Goal: Task Accomplishment & Management: Manage account settings

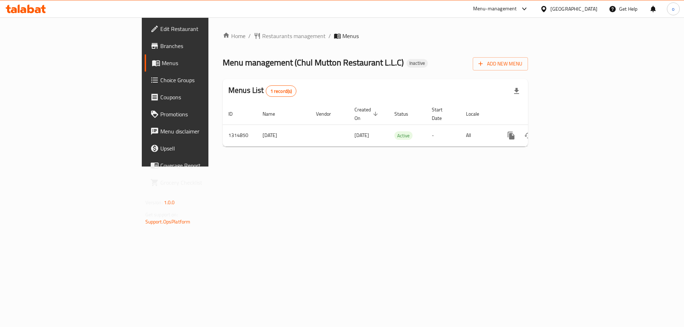
click at [160, 49] on span "Branches" at bounding box center [205, 46] width 90 height 9
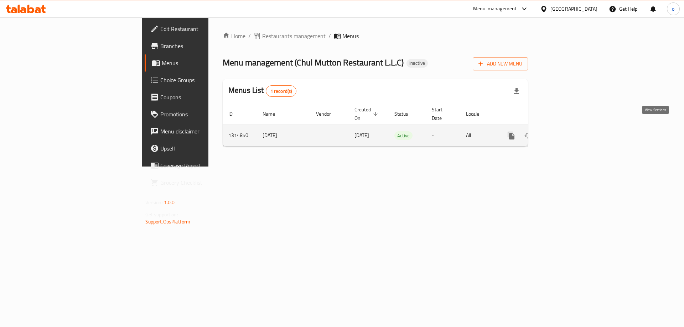
click at [567, 131] on icon "enhanced table" at bounding box center [562, 135] width 9 height 9
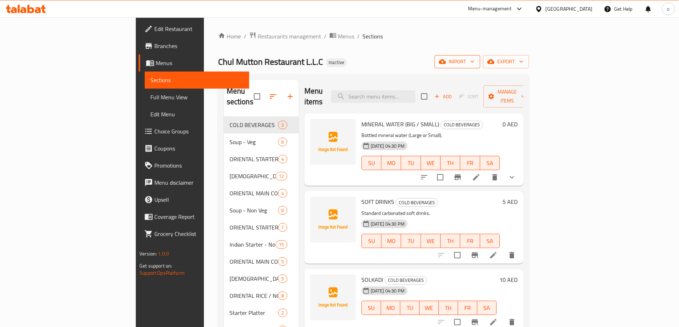
click at [474, 63] on span "import" at bounding box center [457, 61] width 34 height 9
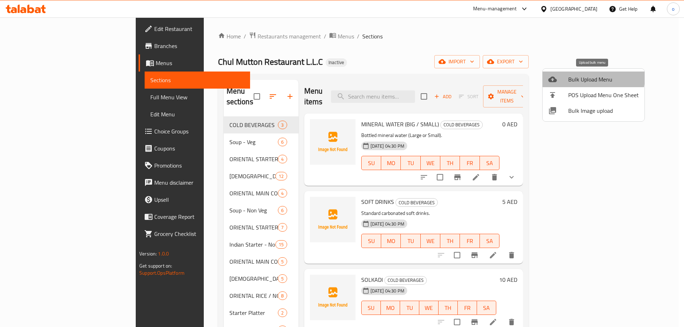
click at [589, 78] on span "Bulk Upload Menu" at bounding box center [603, 79] width 71 height 9
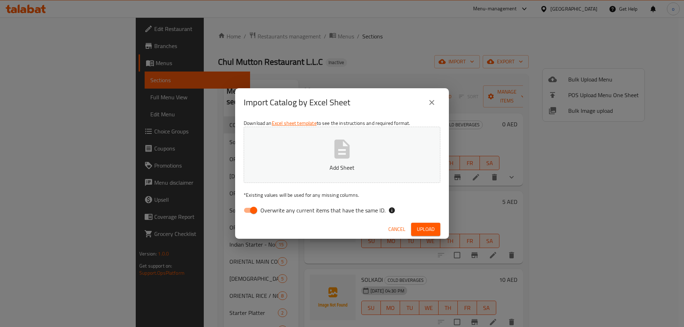
click at [253, 209] on input "Overwrite any current items that have the same ID." at bounding box center [253, 211] width 41 height 14
checkbox input "false"
click at [423, 225] on span "Upload" at bounding box center [426, 229] width 18 height 9
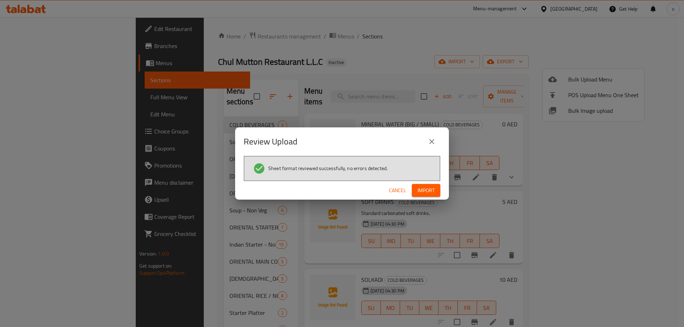
click at [427, 193] on span "Import" at bounding box center [425, 190] width 17 height 9
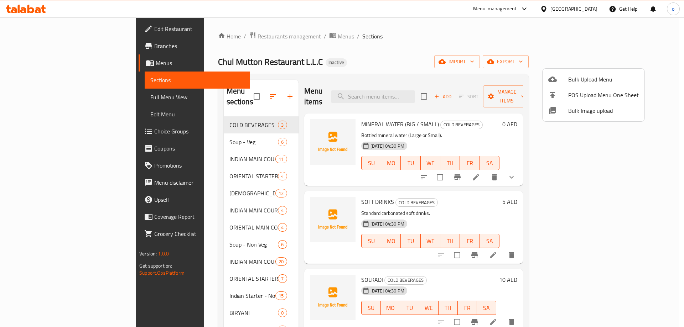
click at [43, 98] on div at bounding box center [342, 163] width 684 height 327
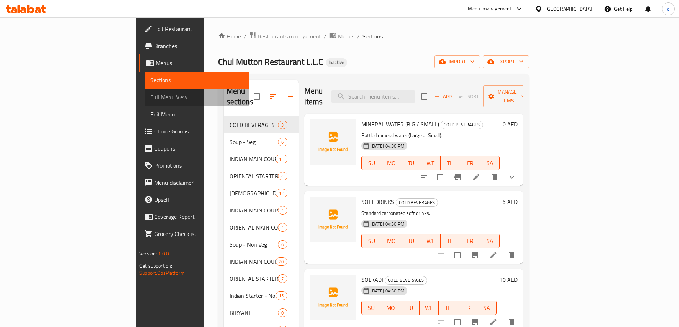
click at [150, 98] on span "Full Menu View" at bounding box center [196, 97] width 93 height 9
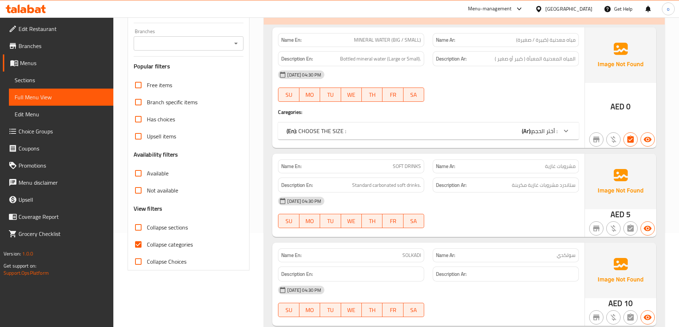
scroll to position [107, 0]
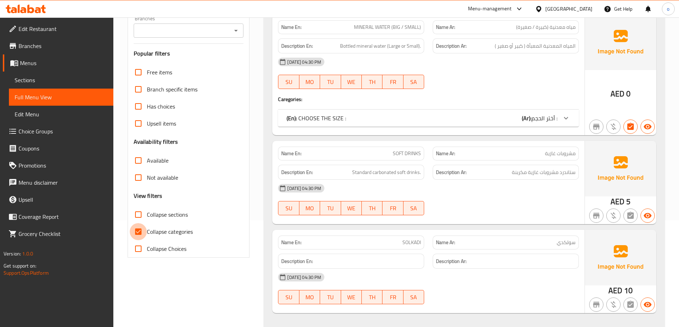
click at [138, 229] on input "Collapse categories" at bounding box center [138, 231] width 17 height 17
checkbox input "false"
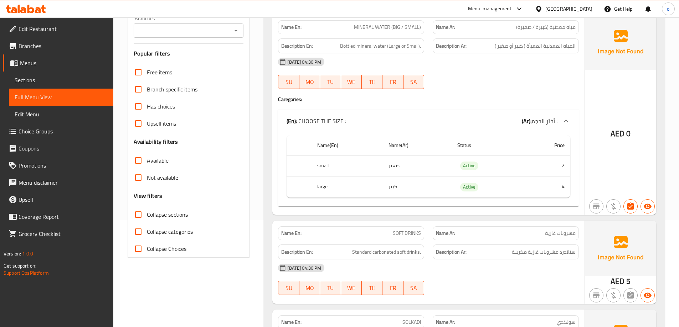
click at [139, 214] on input "Collapse sections" at bounding box center [138, 214] width 17 height 17
checkbox input "true"
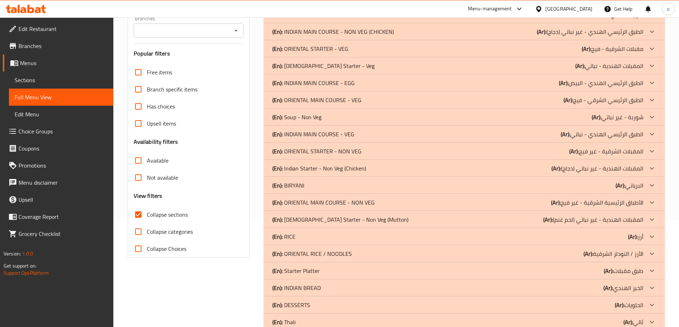
scroll to position [0, 0]
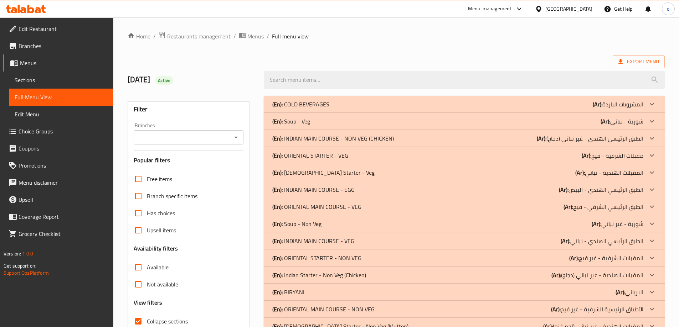
click at [650, 139] on icon at bounding box center [651, 138] width 9 height 9
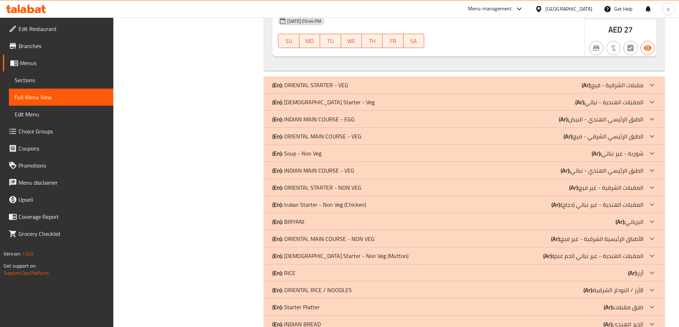
scroll to position [1425, 0]
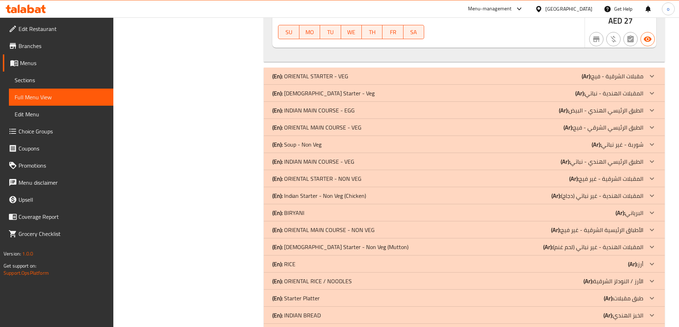
click at [645, 102] on div at bounding box center [651, 110] width 17 height 17
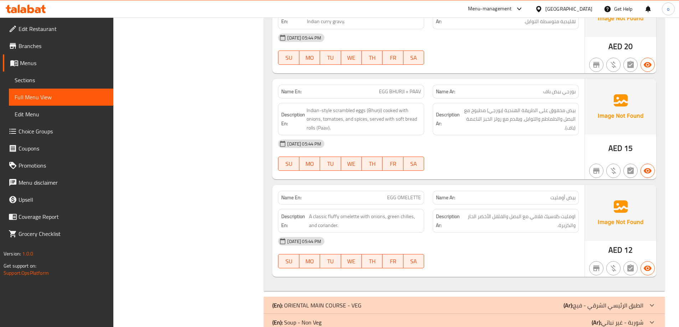
scroll to position [1923, 0]
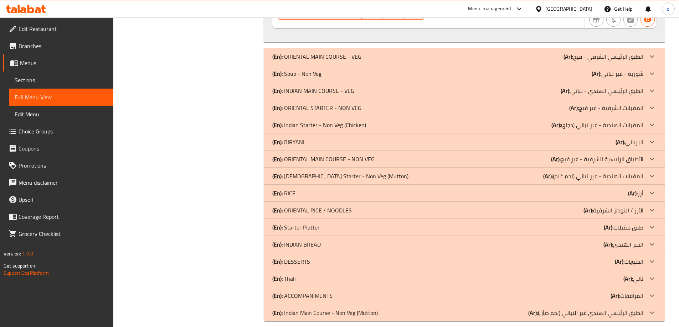
click at [647, 82] on div at bounding box center [651, 90] width 17 height 17
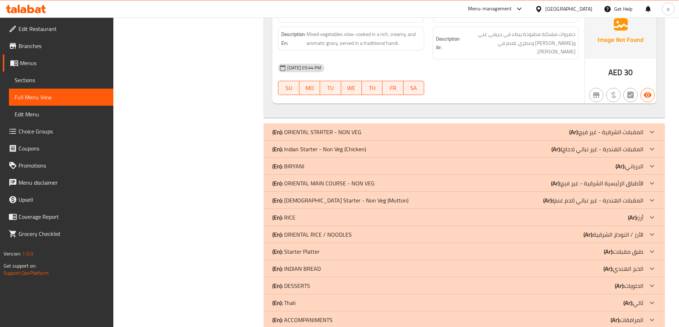
scroll to position [4147, 0]
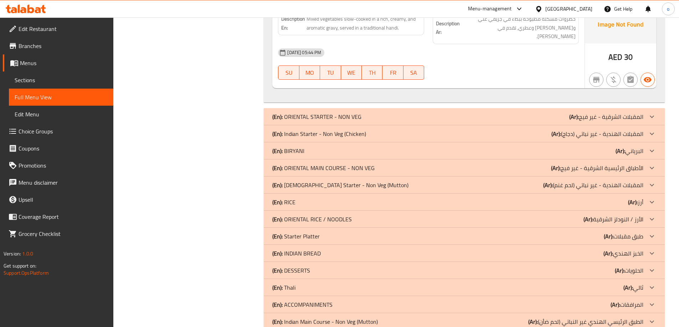
click at [638, 147] on p "(Ar): البرياني" at bounding box center [629, 151] width 28 height 9
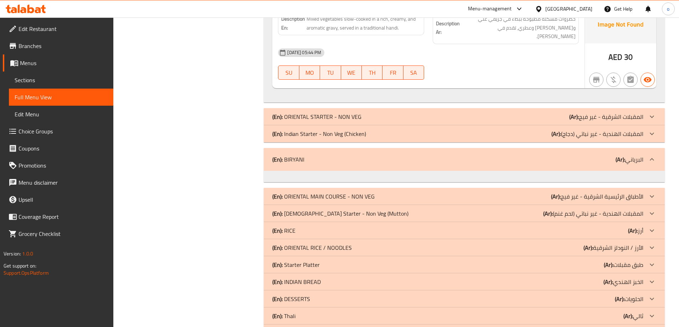
click at [650, 155] on icon at bounding box center [651, 159] width 9 height 9
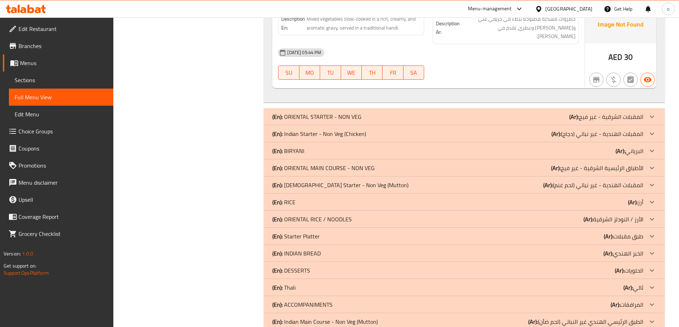
click at [647, 142] on div at bounding box center [651, 150] width 17 height 17
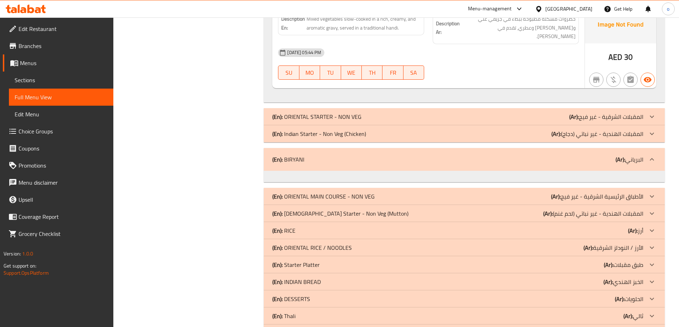
click at [344, 171] on div at bounding box center [464, 176] width 401 height 11
click at [654, 151] on div at bounding box center [651, 159] width 17 height 17
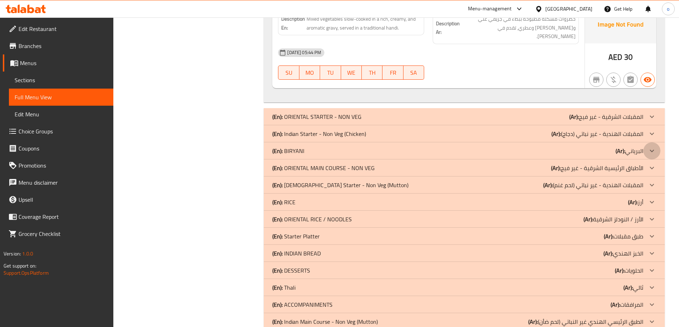
click at [650, 147] on icon at bounding box center [651, 151] width 9 height 9
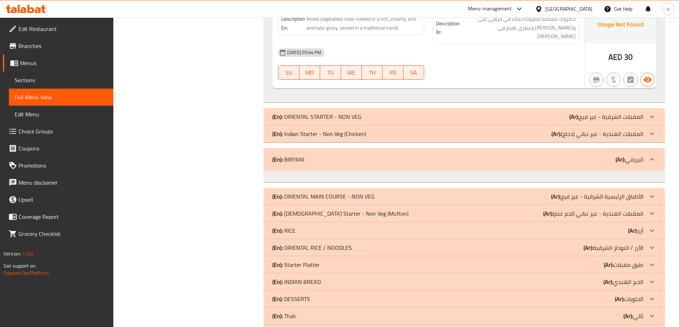
click at [305, 155] on div "(En): BIRYANI (Ar): البرياني" at bounding box center [457, 159] width 371 height 9
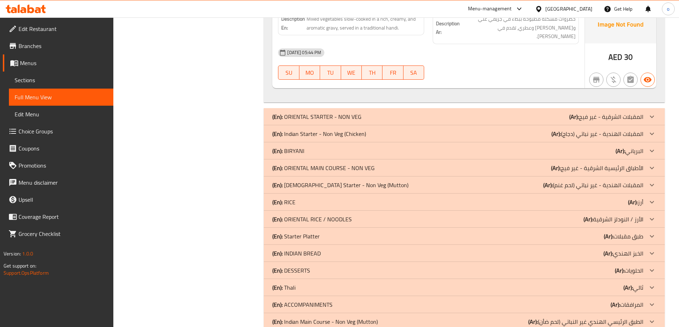
click at [642, 198] on p "(Ar): أرز" at bounding box center [635, 202] width 15 height 9
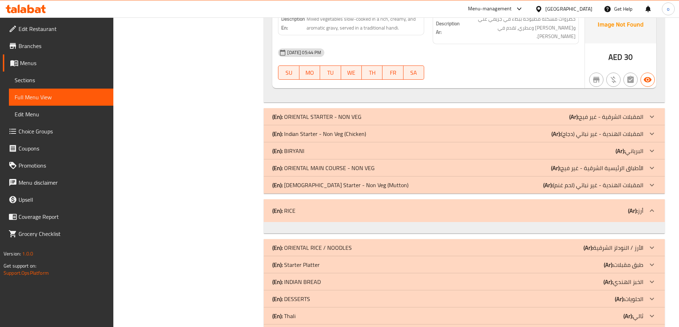
click at [646, 202] on div at bounding box center [651, 210] width 17 height 17
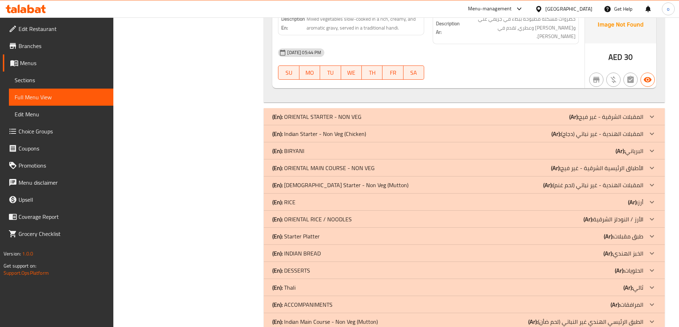
click at [654, 194] on div at bounding box center [651, 202] width 17 height 17
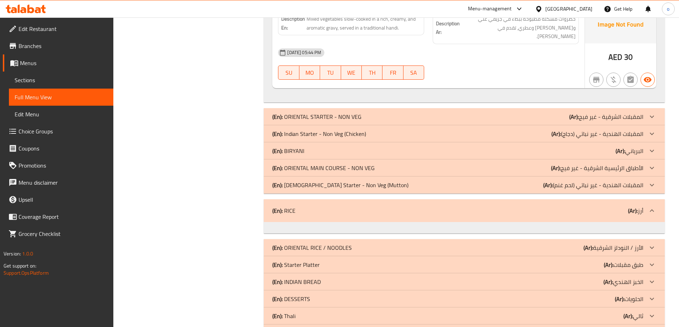
click at [310, 207] on div "(En): RICE (Ar): أرز" at bounding box center [457, 211] width 371 height 9
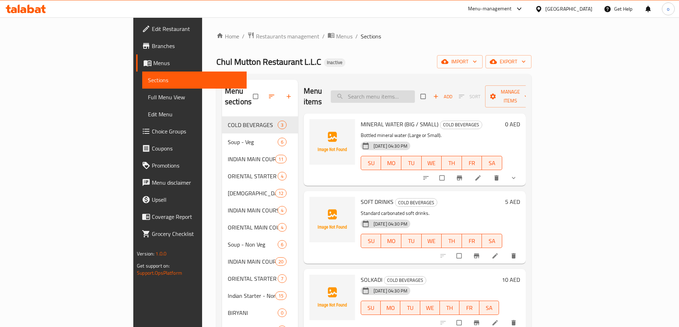
click at [415, 93] on input "search" at bounding box center [373, 96] width 84 height 12
paste input "MASALA PAPAD (FRY / ROASTED)"
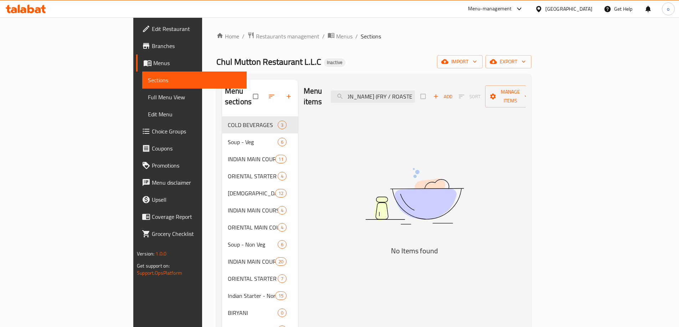
type input "MASALA PAPAD (FRY / ROASTED)"
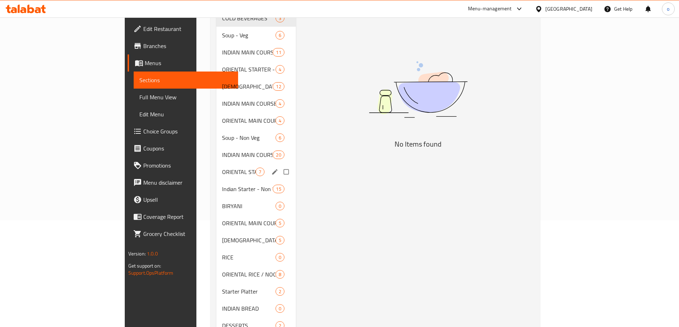
scroll to position [142, 0]
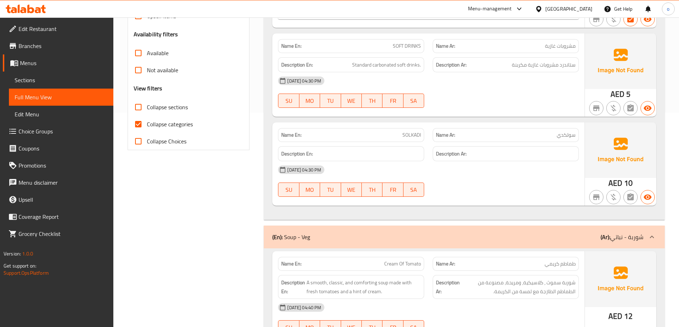
scroll to position [214, 0]
click at [180, 127] on span "Collapse categories" at bounding box center [170, 125] width 46 height 9
click at [147, 127] on input "Collapse categories" at bounding box center [138, 124] width 17 height 17
checkbox input "false"
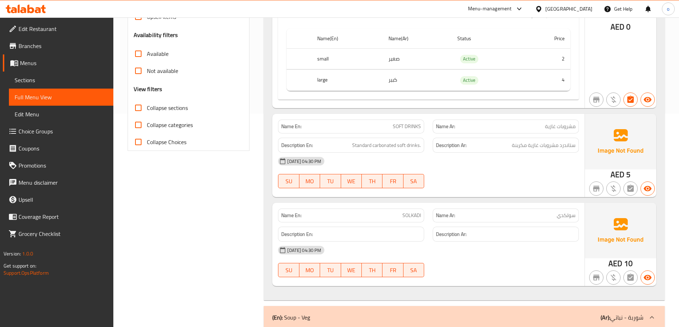
click at [176, 104] on span "Collapse sections" at bounding box center [167, 108] width 41 height 9
click at [147, 104] on input "Collapse sections" at bounding box center [138, 107] width 17 height 17
checkbox input "true"
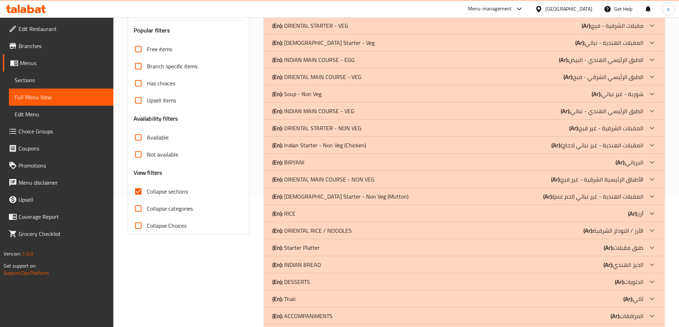
scroll to position [142, 0]
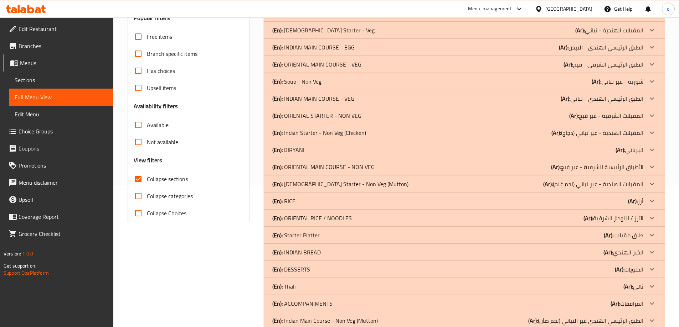
click at [642, 202] on p "(Ar): أرز" at bounding box center [635, 201] width 15 height 9
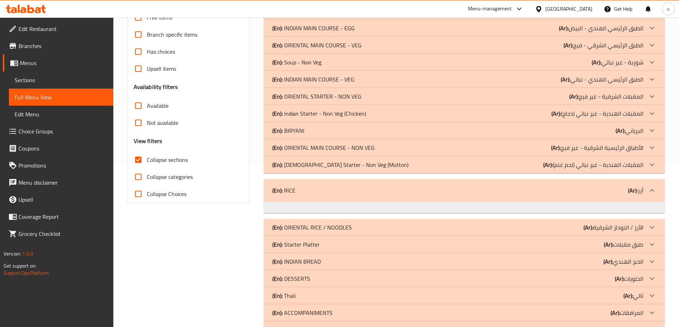
scroll to position [187, 0]
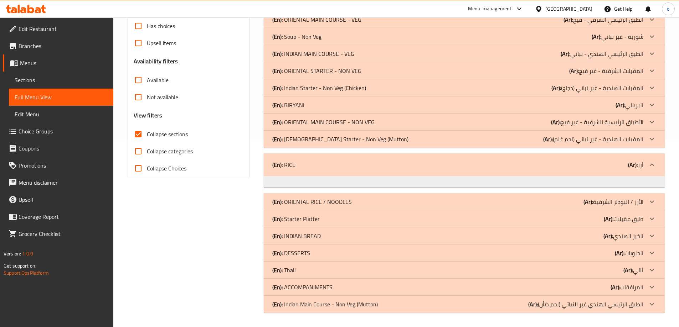
drag, startPoint x: 279, startPoint y: 176, endPoint x: 205, endPoint y: 132, distance: 85.8
click at [311, 170] on div "(En): RICE (Ar): أرز" at bounding box center [464, 165] width 401 height 23
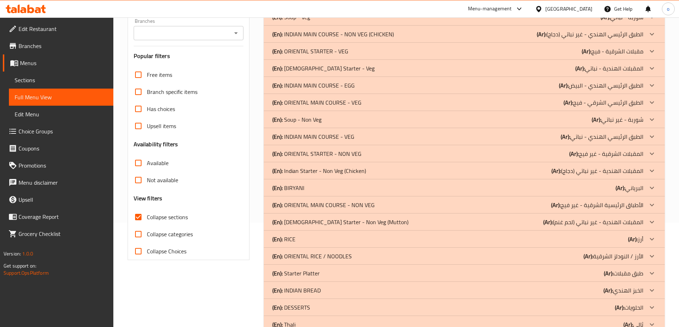
scroll to position [159, 0]
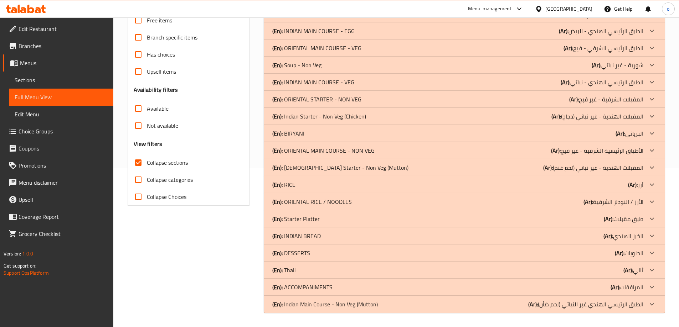
click at [387, 189] on div "(En): RICE (Ar): أرز" at bounding box center [464, 184] width 401 height 17
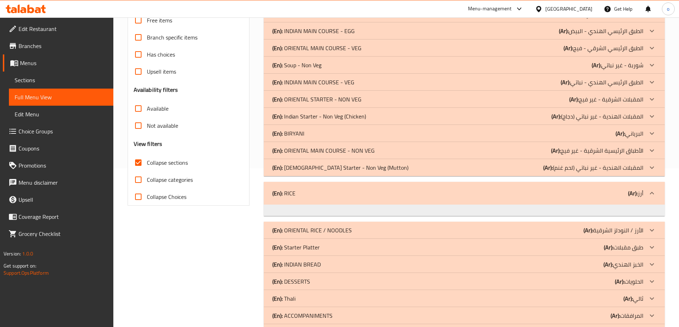
drag, startPoint x: 304, startPoint y: 197, endPoint x: 285, endPoint y: 195, distance: 19.3
click at [282, 196] on div "(En): RICE (Ar): أرز" at bounding box center [457, 193] width 371 height 9
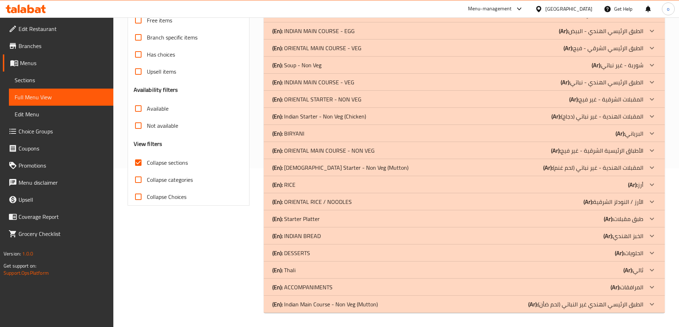
drag, startPoint x: 284, startPoint y: 183, endPoint x: 318, endPoint y: 172, distance: 35.6
click at [308, 185] on div "(En): RICE (Ar): أرز" at bounding box center [457, 185] width 371 height 9
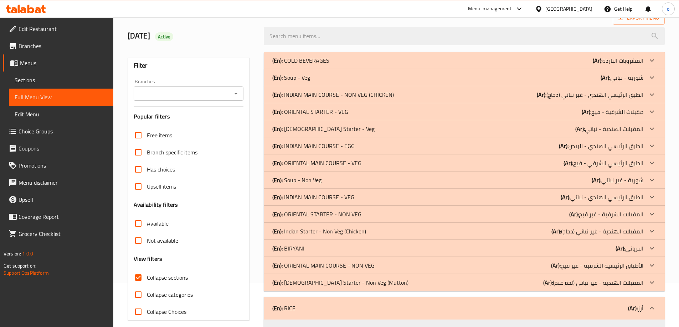
scroll to position [0, 0]
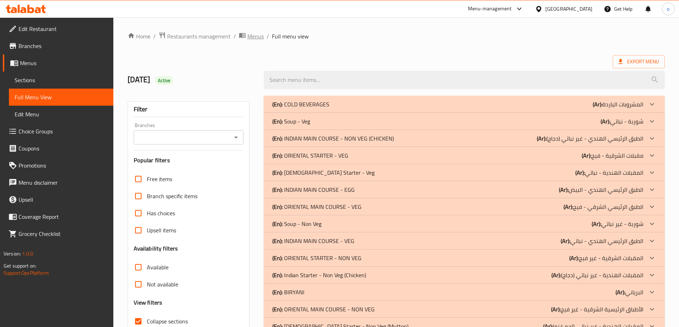
click at [255, 37] on span "Menus" at bounding box center [255, 36] width 16 height 9
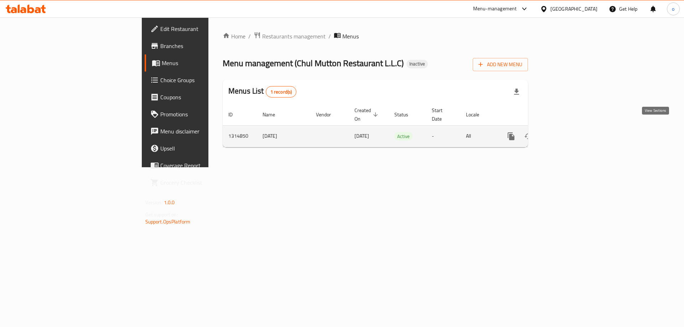
click at [567, 132] on icon "enhanced table" at bounding box center [562, 136] width 9 height 9
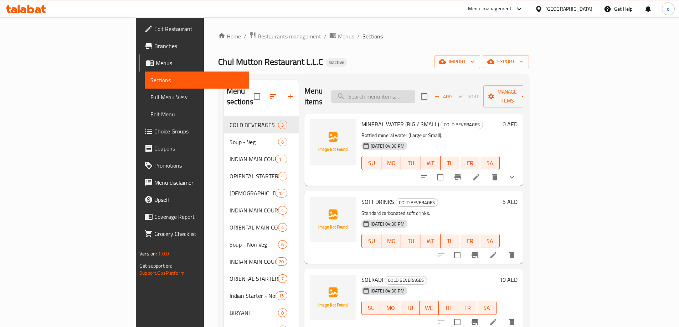
click at [403, 90] on input "search" at bounding box center [373, 96] width 84 height 12
click at [314, 50] on div "Home / Restaurants management / Menus / Sections Chul Mutton Restaurant L.L.C I…" at bounding box center [373, 266] width 311 height 469
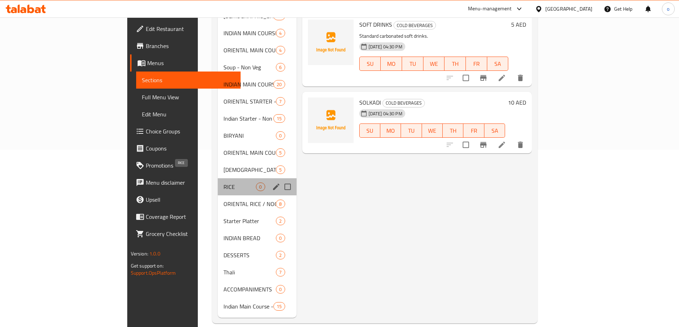
click at [223, 183] on span "RICE" at bounding box center [239, 187] width 32 height 9
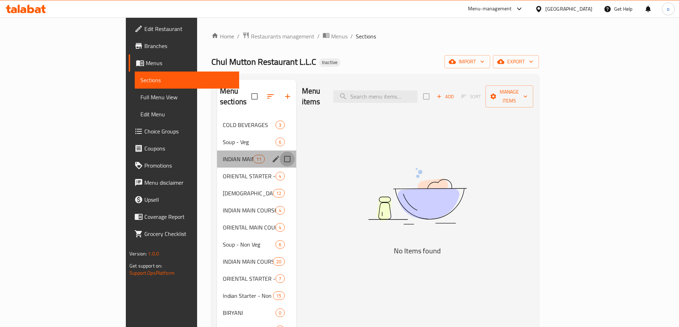
click at [280, 152] on input "Menu sections" at bounding box center [287, 159] width 15 height 15
checkbox input "true"
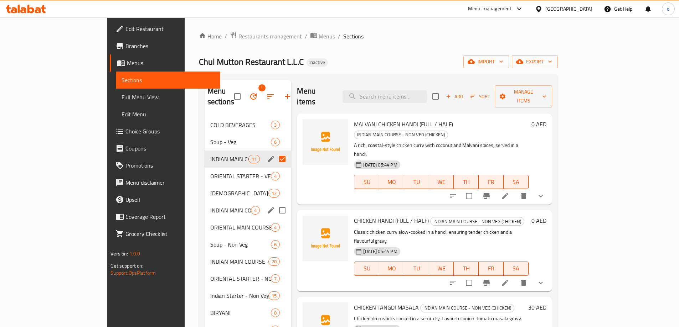
click at [275, 203] on input "Menu sections" at bounding box center [282, 210] width 15 height 15
checkbox input "true"
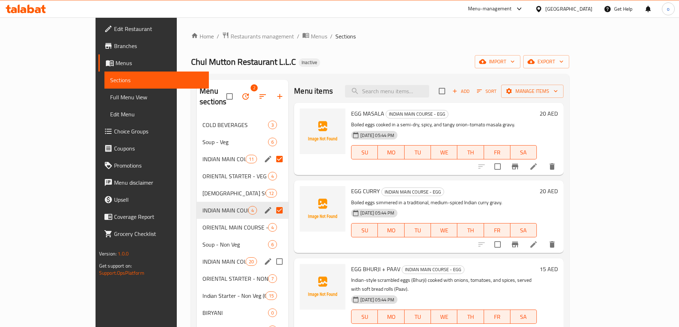
click at [272, 254] on input "Menu sections" at bounding box center [279, 261] width 15 height 15
checkbox input "true"
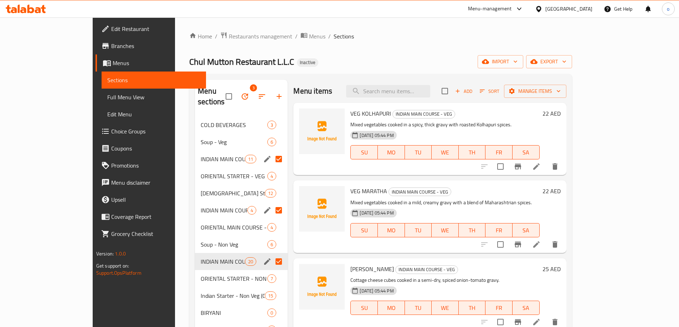
scroll to position [36, 0]
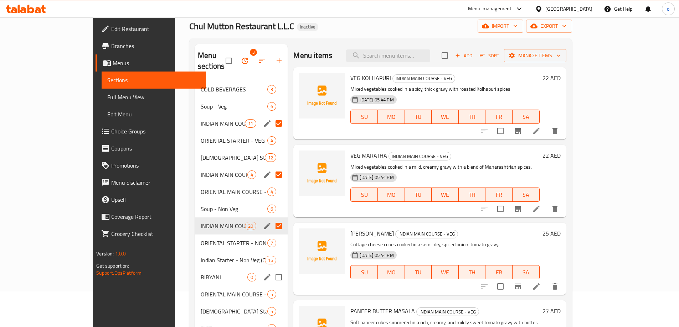
click at [271, 270] on input "Menu sections" at bounding box center [278, 277] width 15 height 15
checkbox input "true"
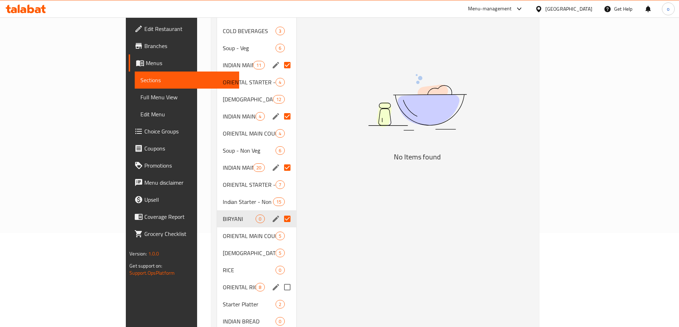
scroll to position [107, 0]
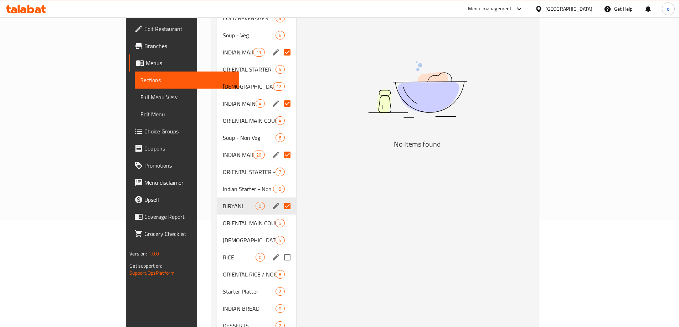
click at [280, 250] on input "Menu sections" at bounding box center [287, 257] width 15 height 15
checkbox input "true"
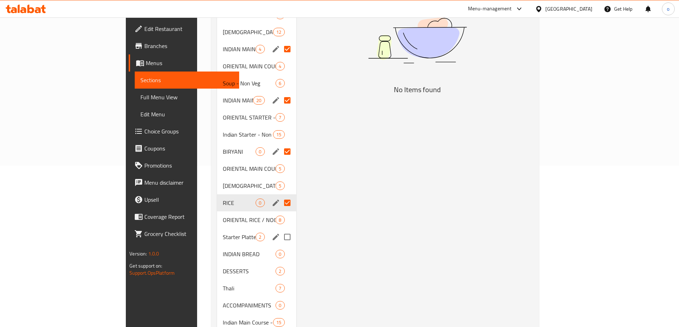
scroll to position [177, 0]
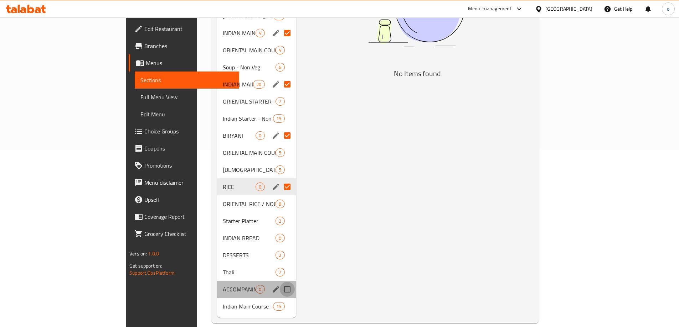
click at [280, 282] on input "Menu sections" at bounding box center [287, 289] width 15 height 15
checkbox input "true"
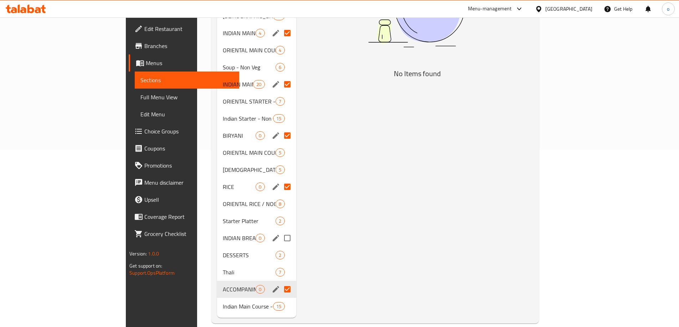
click at [280, 231] on input "Menu sections" at bounding box center [287, 238] width 15 height 15
checkbox input "true"
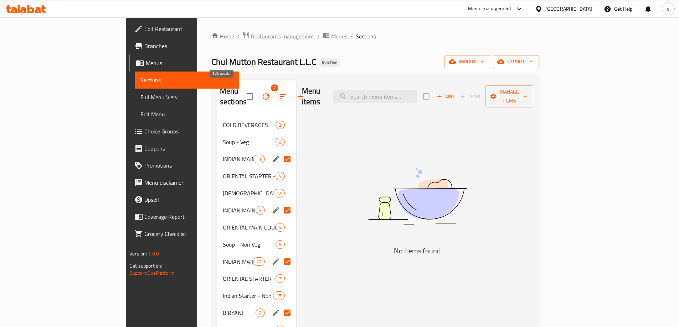
click at [261, 92] on icon "button" at bounding box center [265, 96] width 9 height 9
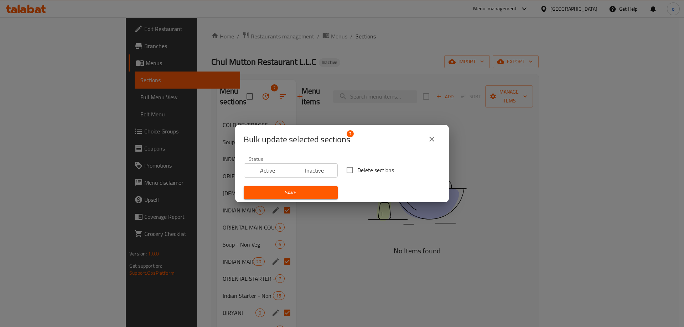
click at [346, 171] on input "Delete sections" at bounding box center [349, 170] width 15 height 15
checkbox input "true"
click at [328, 192] on span "Save" at bounding box center [290, 192] width 83 height 9
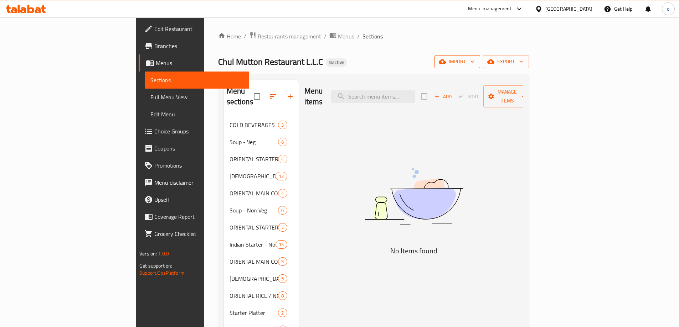
click at [474, 62] on span "import" at bounding box center [457, 61] width 34 height 9
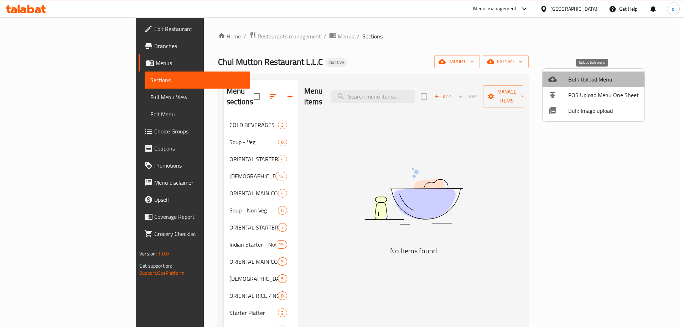
click at [562, 83] on div at bounding box center [558, 79] width 20 height 9
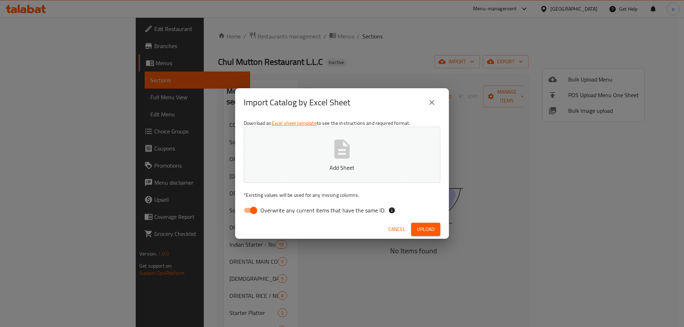
click at [257, 210] on input "Overwrite any current items that have the same ID." at bounding box center [253, 211] width 41 height 14
checkbox input "false"
click at [420, 228] on span "Upload" at bounding box center [426, 229] width 18 height 9
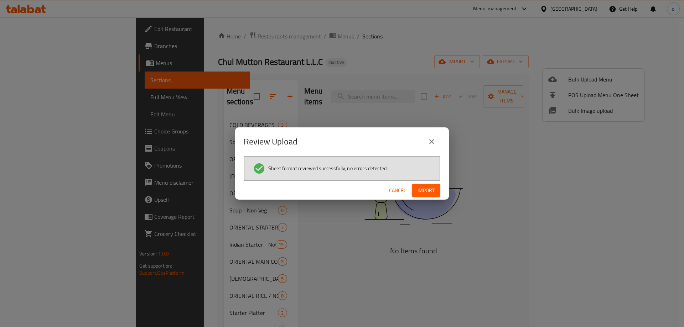
click at [428, 191] on span "Import" at bounding box center [425, 190] width 17 height 9
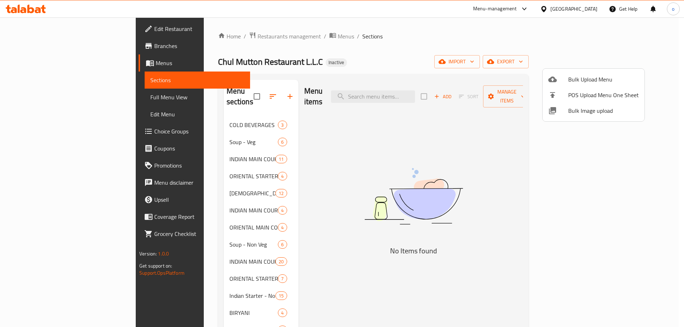
click at [50, 96] on div at bounding box center [342, 163] width 684 height 327
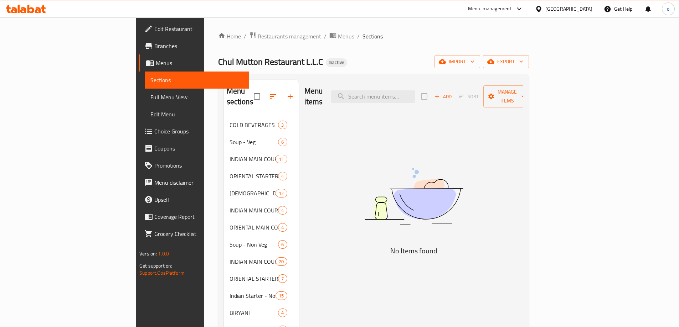
click at [150, 96] on span "Full Menu View" at bounding box center [196, 97] width 93 height 9
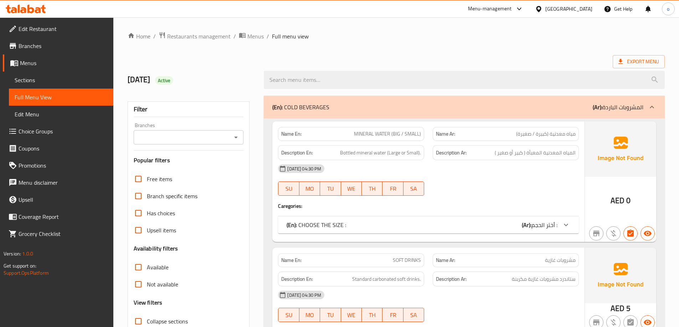
scroll to position [36, 0]
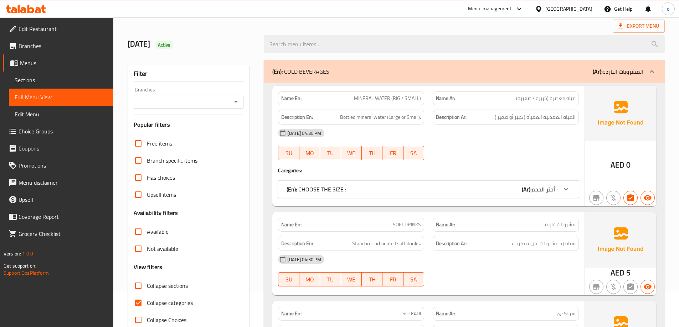
click at [162, 282] on span "Collapse sections" at bounding box center [167, 286] width 41 height 9
click at [147, 282] on input "Collapse sections" at bounding box center [138, 285] width 17 height 17
checkbox input "true"
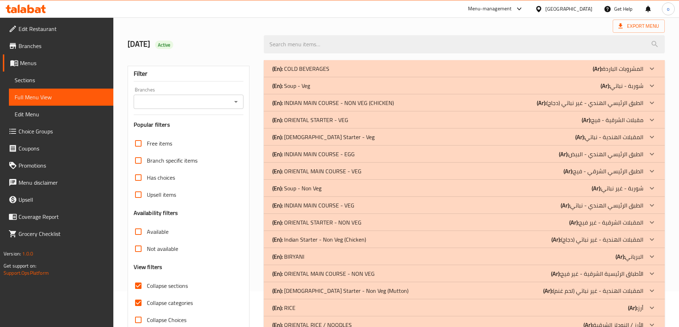
click at [140, 301] on input "Collapse categories" at bounding box center [138, 303] width 17 height 17
checkbox input "false"
click at [648, 206] on icon at bounding box center [651, 205] width 9 height 9
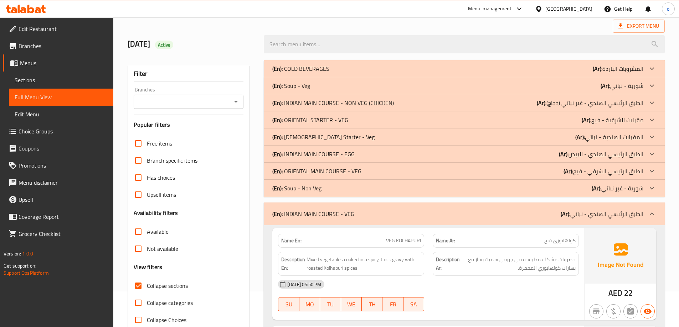
click at [651, 151] on icon at bounding box center [651, 154] width 9 height 9
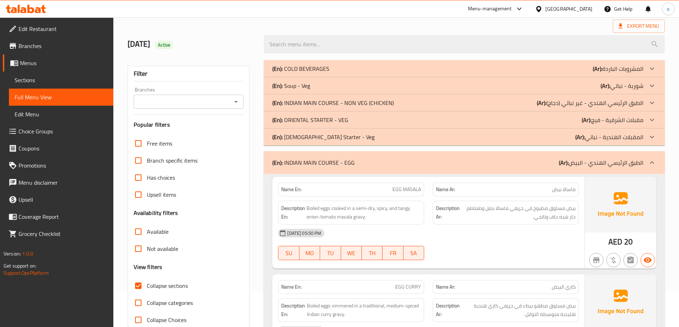
click at [643, 104] on p "(Ar): الطبق الرئيسي الهندي - غير نباتي (دجاج)" at bounding box center [589, 103] width 107 height 9
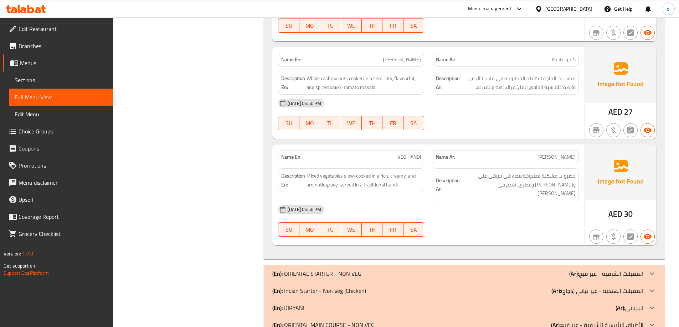
scroll to position [4096, 0]
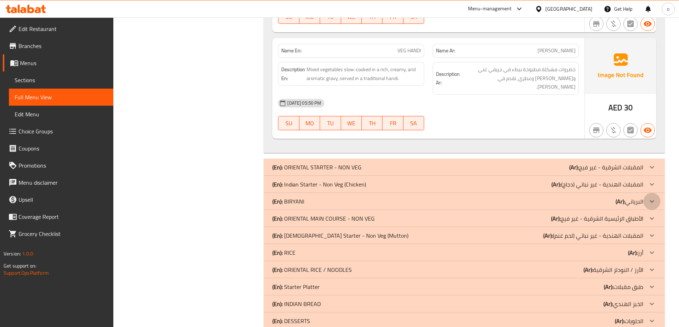
click at [648, 197] on icon at bounding box center [651, 201] width 9 height 9
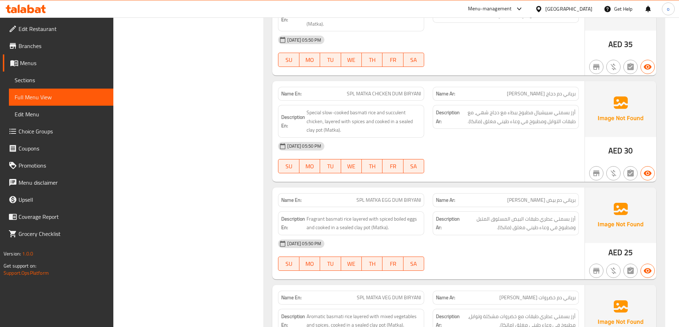
scroll to position [4583, 0]
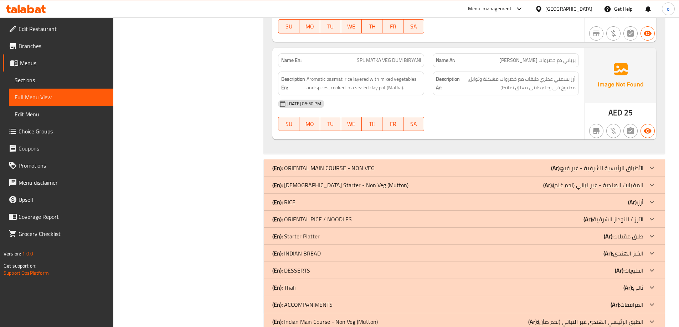
click at [644, 194] on div at bounding box center [651, 202] width 17 height 17
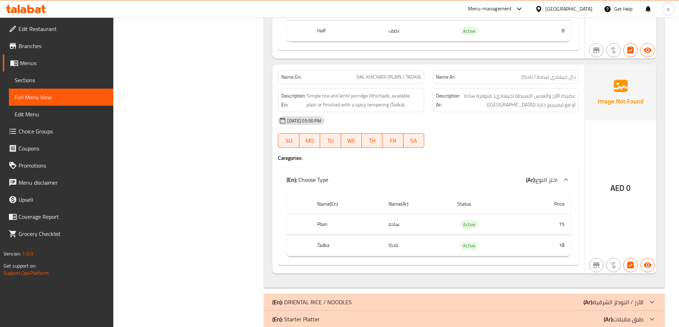
scroll to position [5471, 0]
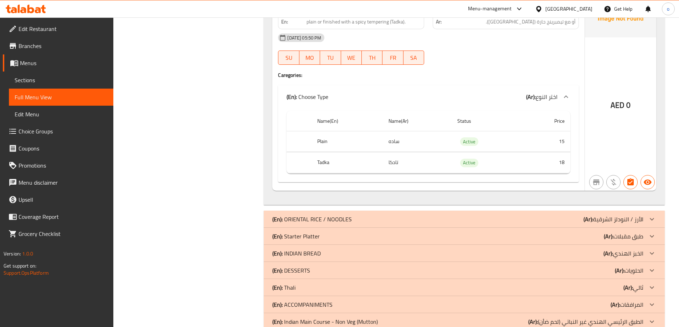
click at [646, 245] on div at bounding box center [651, 253] width 17 height 17
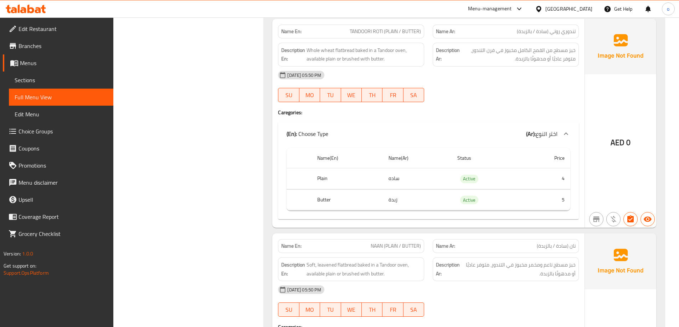
scroll to position [6242, 0]
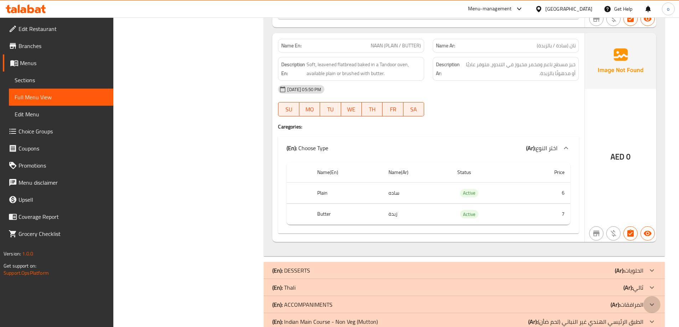
click at [648, 301] on icon at bounding box center [651, 305] width 9 height 9
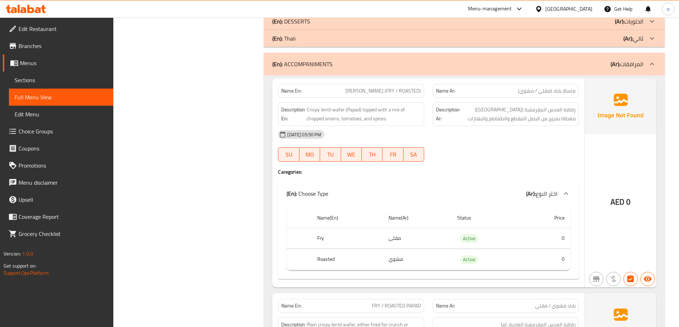
scroll to position [6455, 0]
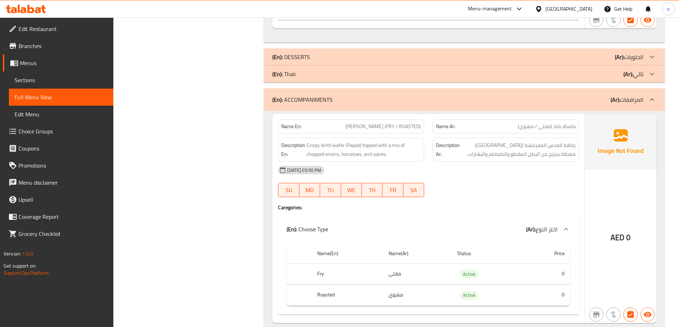
click at [354, 123] on span "[PERSON_NAME] (FRY / ROASTED)" at bounding box center [383, 126] width 76 height 7
copy span "[PERSON_NAME] (FRY / ROASTED)"
click at [469, 162] on div "[DATE] 05:50 PM" at bounding box center [428, 170] width 309 height 17
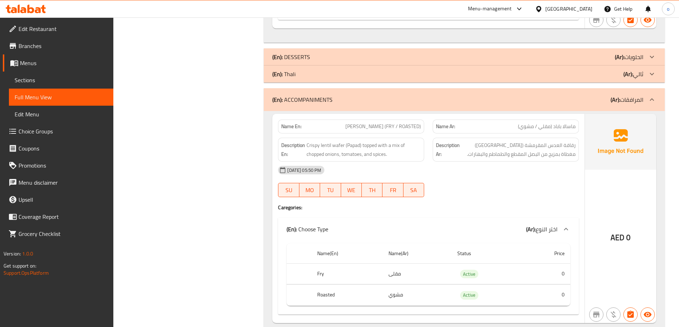
click at [362, 123] on span "[PERSON_NAME] (FRY / ROASTED)" at bounding box center [383, 126] width 76 height 7
click at [368, 123] on span "[PERSON_NAME] (FRY / ROASTED)" at bounding box center [383, 126] width 76 height 7
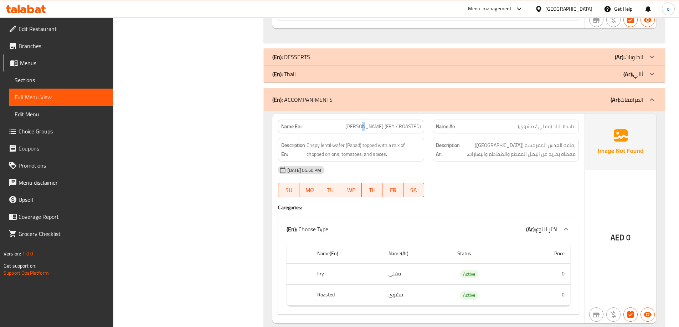
click at [368, 123] on span "[PERSON_NAME] (FRY / ROASTED)" at bounding box center [383, 126] width 76 height 7
copy span "[PERSON_NAME] (FRY / ROASTED)"
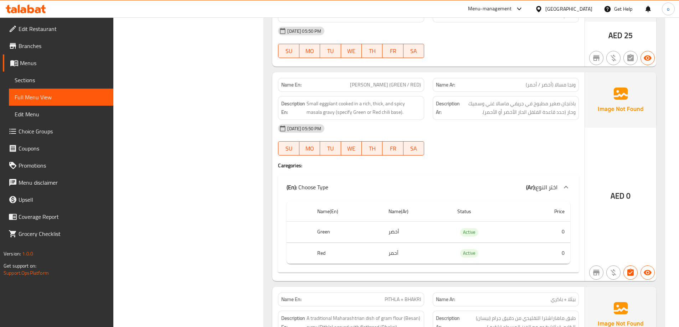
scroll to position [2737, 0]
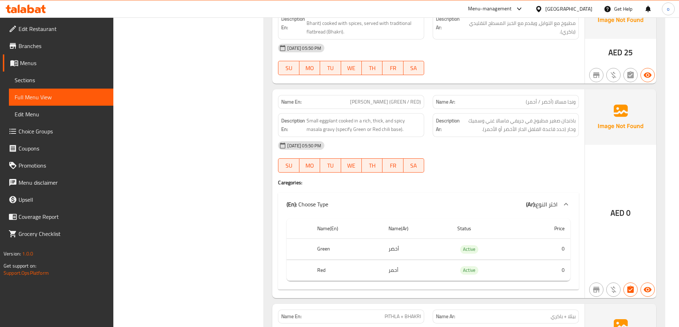
click at [404, 98] on span "[PERSON_NAME] (GREEN / RED)" at bounding box center [385, 101] width 71 height 7
click at [400, 98] on span "[PERSON_NAME] (GREEN / RED)" at bounding box center [385, 101] width 71 height 7
copy span "[PERSON_NAME] (GREEN / RED)"
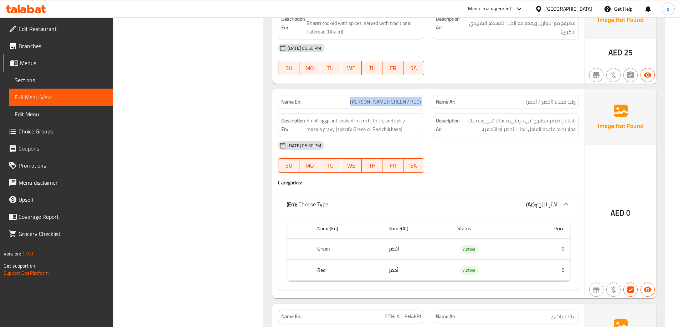
click at [77, 79] on span "Sections" at bounding box center [61, 80] width 93 height 9
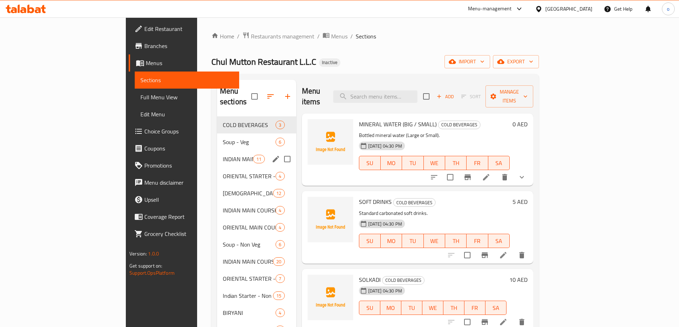
click at [280, 152] on input "Menu sections" at bounding box center [287, 159] width 15 height 15
checkbox input "true"
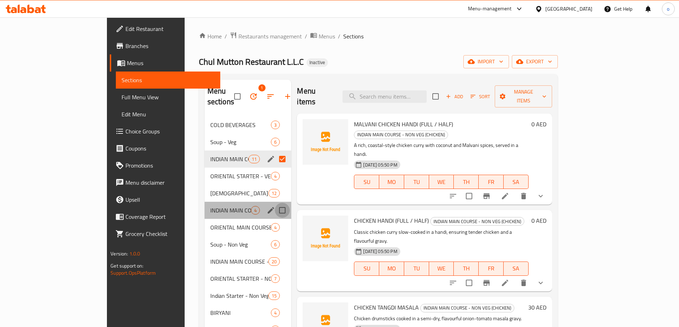
click at [275, 203] on input "Menu sections" at bounding box center [282, 210] width 15 height 15
checkbox input "true"
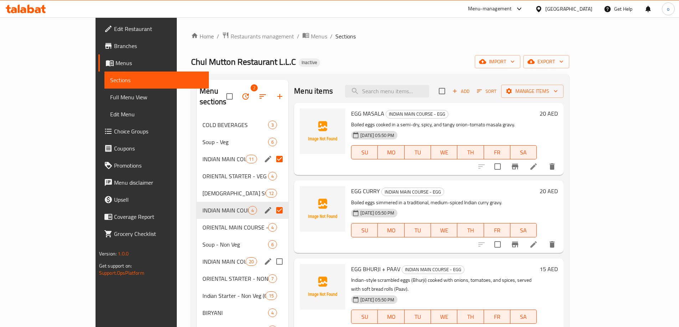
click at [272, 254] on input "Menu sections" at bounding box center [279, 261] width 15 height 15
checkbox input "true"
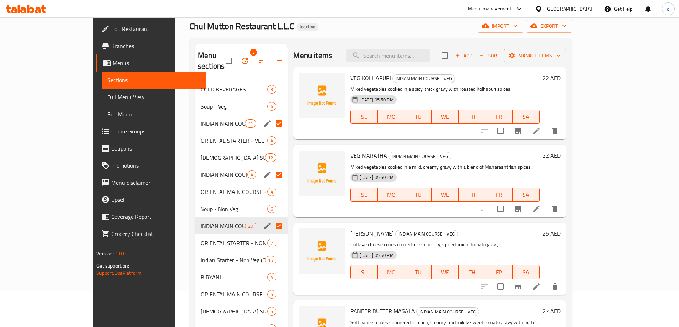
scroll to position [71, 0]
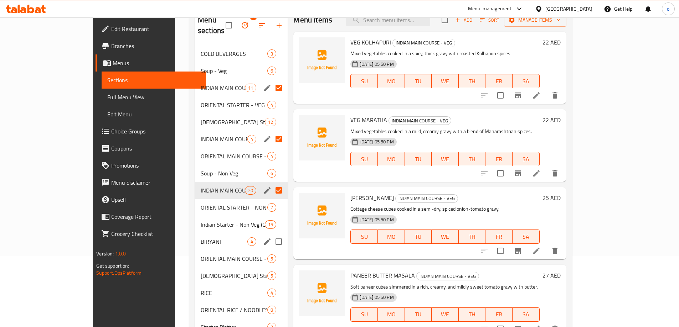
click at [271, 234] on input "Menu sections" at bounding box center [278, 241] width 15 height 15
checkbox input "true"
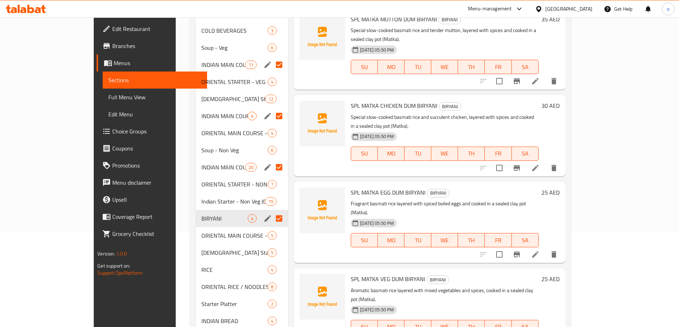
scroll to position [107, 0]
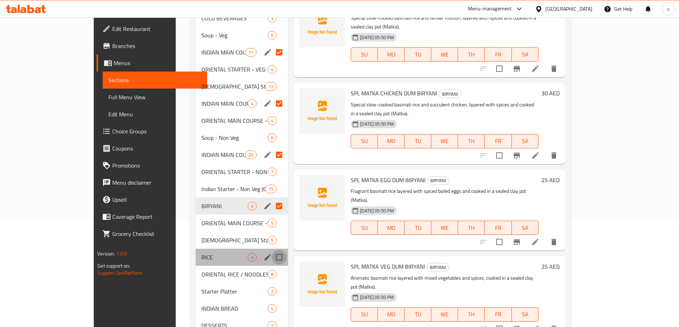
click at [271, 250] on input "Menu sections" at bounding box center [278, 257] width 15 height 15
checkbox input "true"
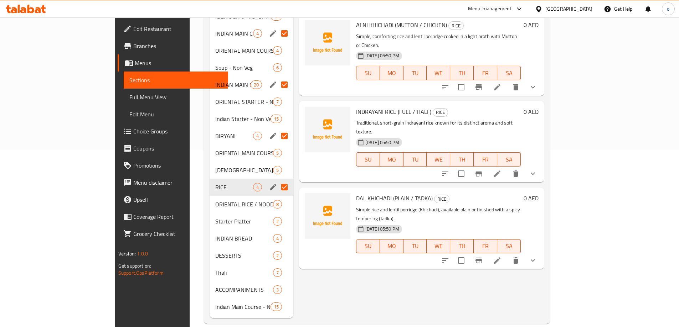
scroll to position [177, 0]
click at [277, 231] on input "Menu sections" at bounding box center [284, 238] width 15 height 15
checkbox input "true"
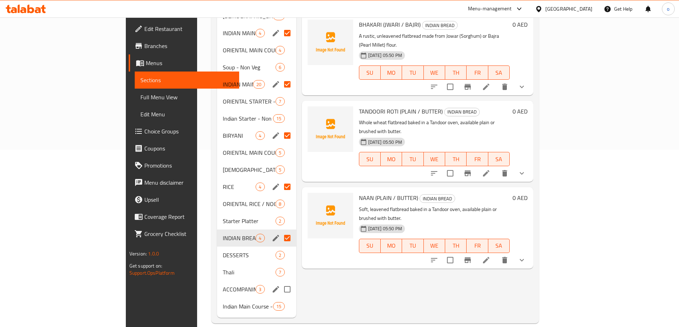
click at [280, 282] on input "Menu sections" at bounding box center [287, 289] width 15 height 15
checkbox input "true"
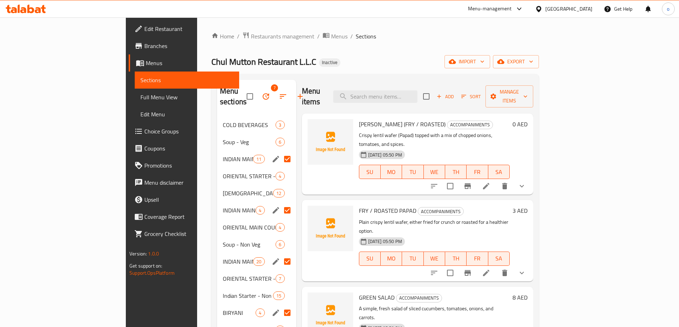
click at [261, 92] on icon "button" at bounding box center [265, 96] width 9 height 9
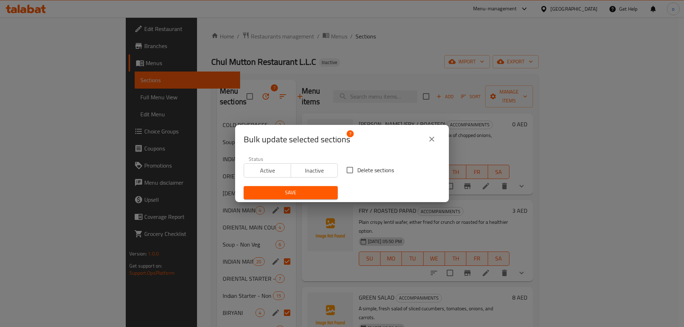
click at [357, 172] on span "Delete sections" at bounding box center [375, 170] width 37 height 9
click at [356, 172] on input "Delete sections" at bounding box center [349, 170] width 15 height 15
checkbox input "true"
click at [318, 192] on span "Save" at bounding box center [290, 192] width 83 height 9
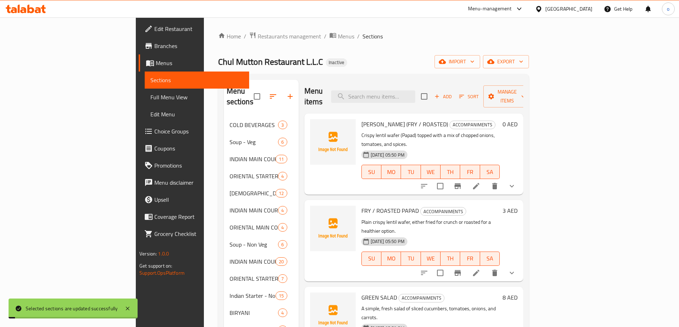
click at [474, 60] on span "import" at bounding box center [457, 61] width 34 height 9
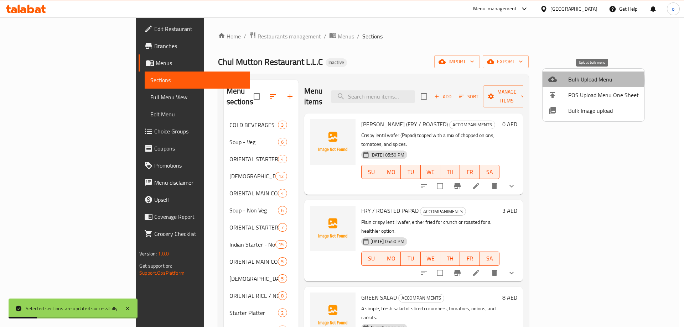
click at [584, 81] on span "Bulk Upload Menu" at bounding box center [603, 79] width 71 height 9
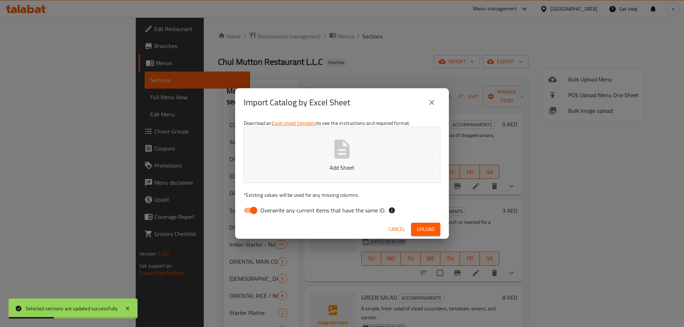
click at [252, 210] on input "Overwrite any current items that have the same ID." at bounding box center [253, 211] width 41 height 14
checkbox input "false"
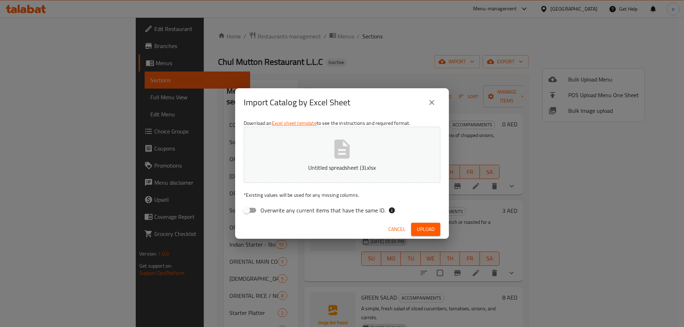
click at [425, 228] on span "Upload" at bounding box center [426, 229] width 18 height 9
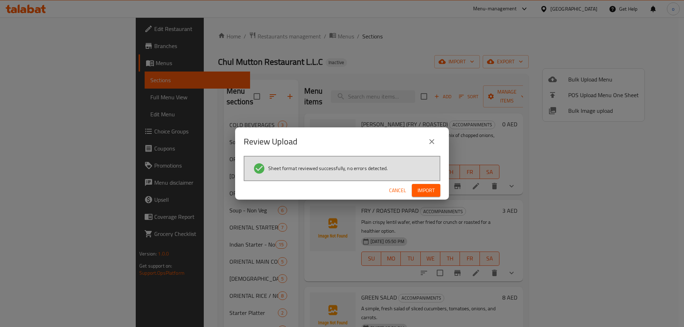
click at [430, 192] on span "Import" at bounding box center [425, 190] width 17 height 9
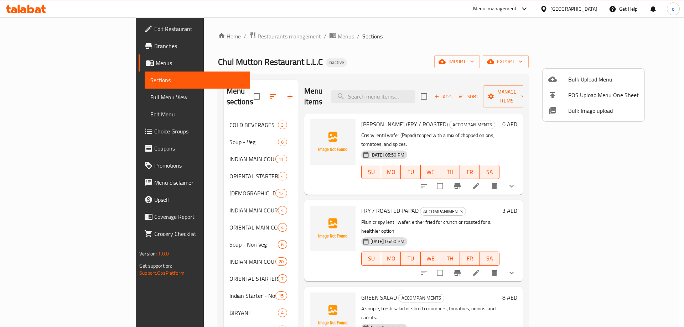
click at [44, 96] on div at bounding box center [342, 163] width 684 height 327
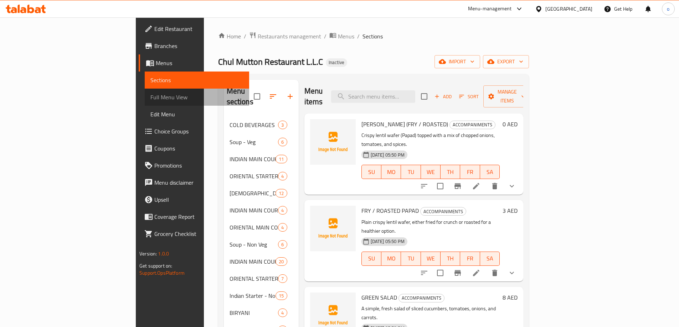
click at [150, 99] on span "Full Menu View" at bounding box center [196, 97] width 93 height 9
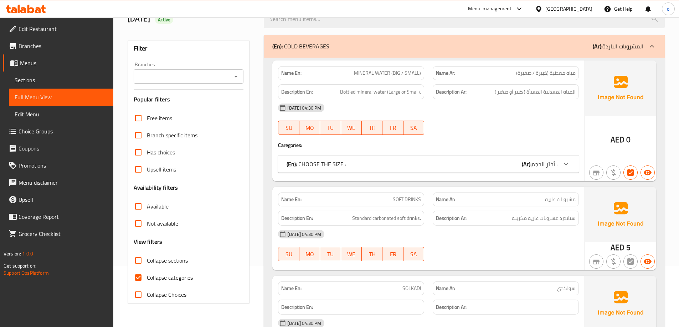
scroll to position [71, 0]
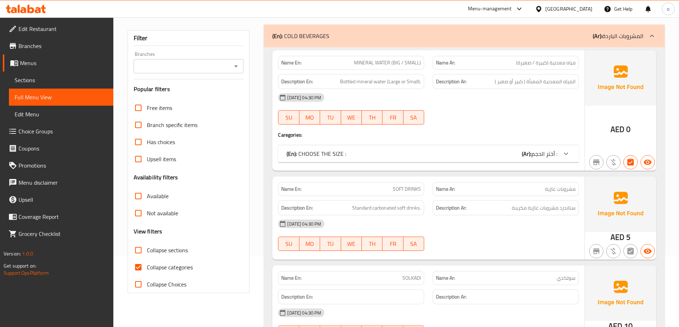
click at [137, 267] on input "Collapse categories" at bounding box center [138, 267] width 17 height 17
checkbox input "false"
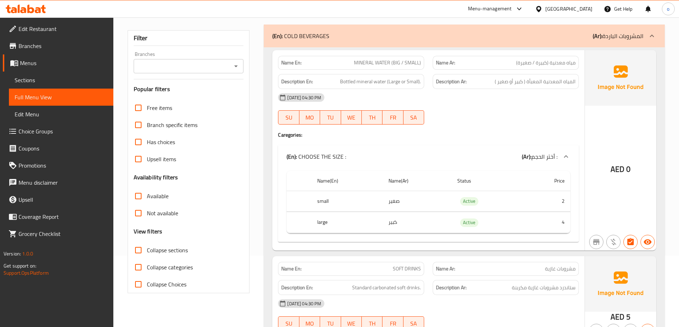
click at [141, 249] on input "Collapse sections" at bounding box center [138, 250] width 17 height 17
checkbox input "true"
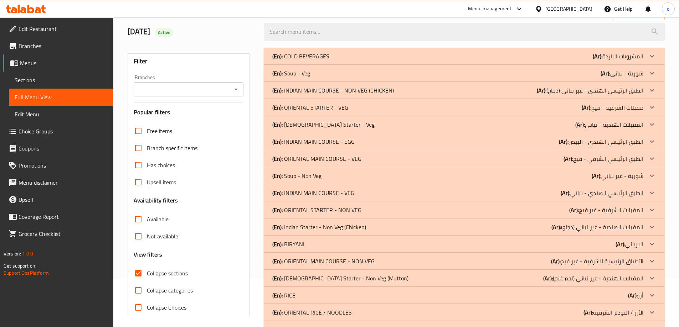
scroll to position [36, 0]
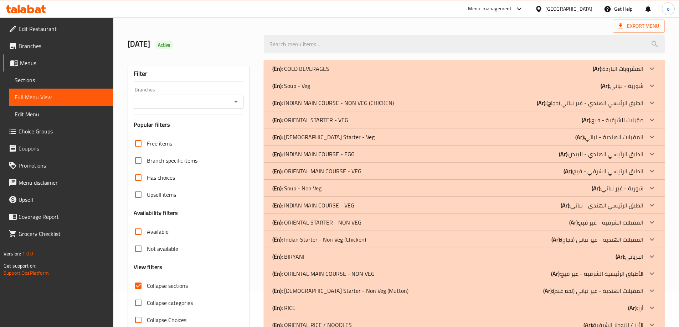
click at [651, 100] on icon at bounding box center [651, 103] width 9 height 9
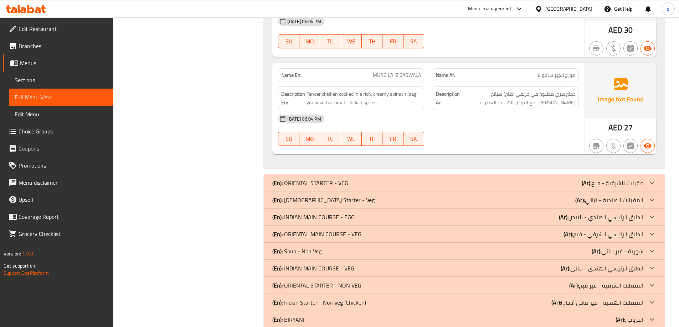
scroll to position [1354, 0]
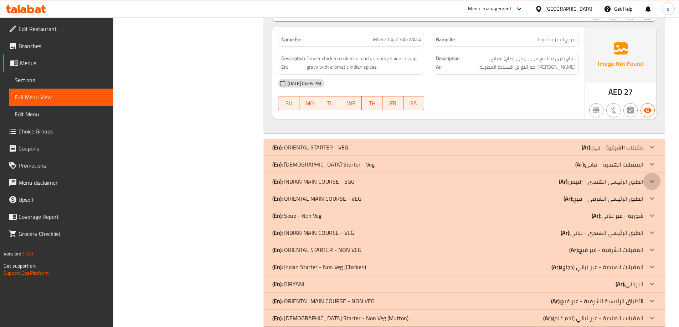
click at [648, 177] on icon at bounding box center [651, 181] width 9 height 9
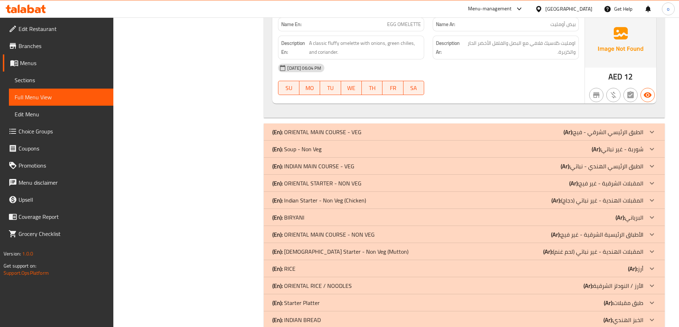
scroll to position [1852, 0]
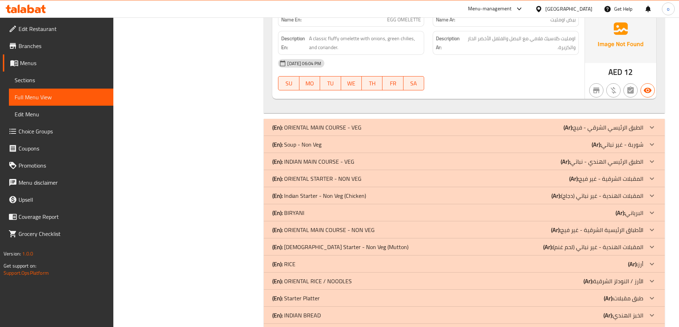
click at [645, 153] on div at bounding box center [651, 161] width 17 height 17
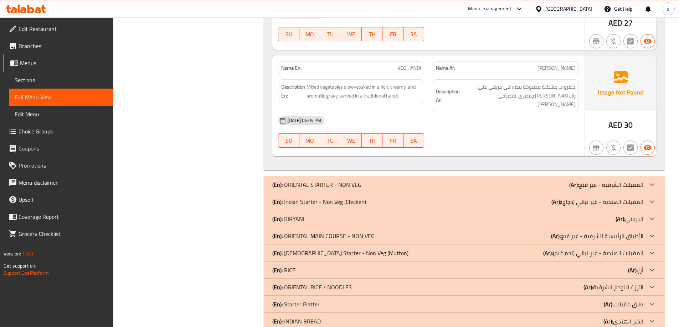
scroll to position [4132, 0]
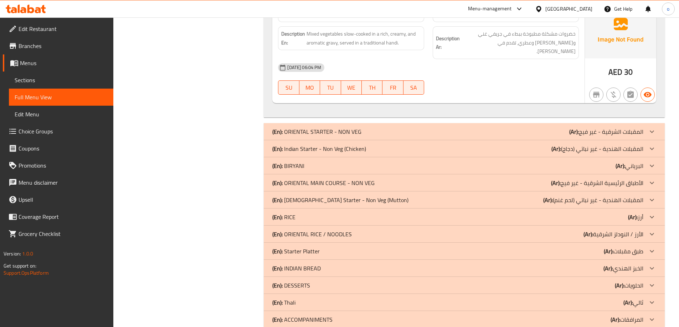
click at [648, 162] on icon at bounding box center [651, 166] width 9 height 9
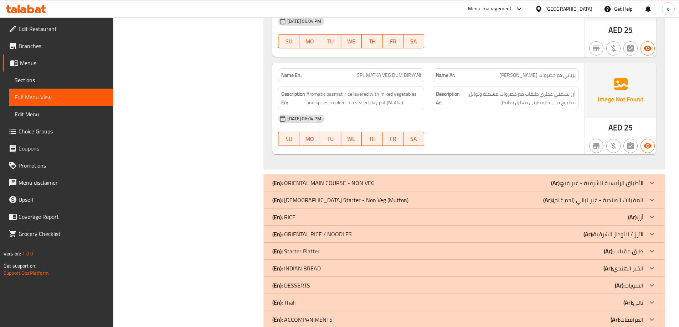
scroll to position [4583, 0]
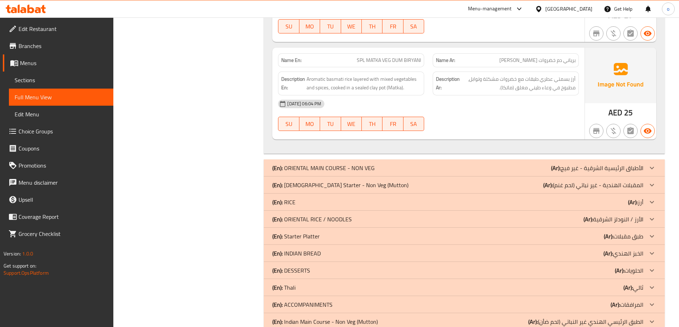
click at [651, 252] on icon at bounding box center [651, 253] width 4 height 2
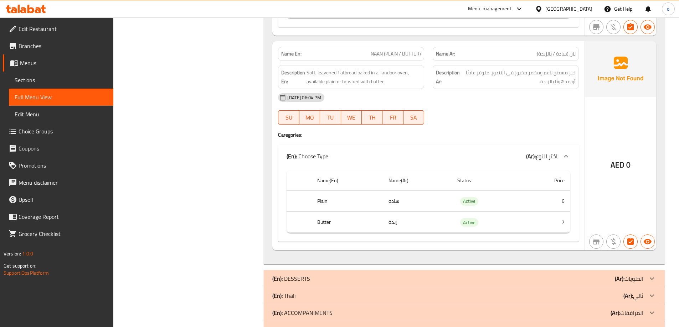
scroll to position [5354, 0]
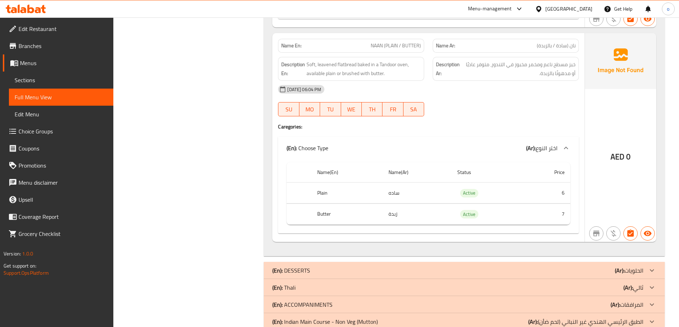
click at [651, 301] on icon at bounding box center [651, 305] width 9 height 9
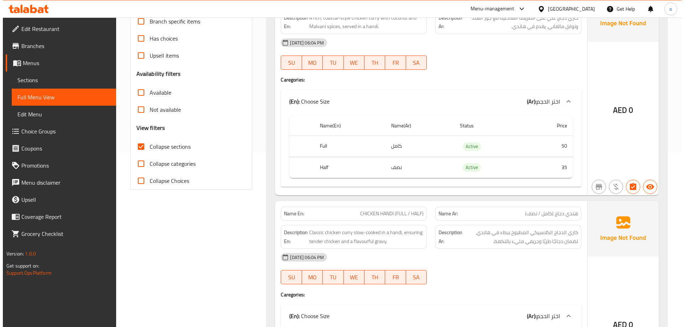
scroll to position [0, 0]
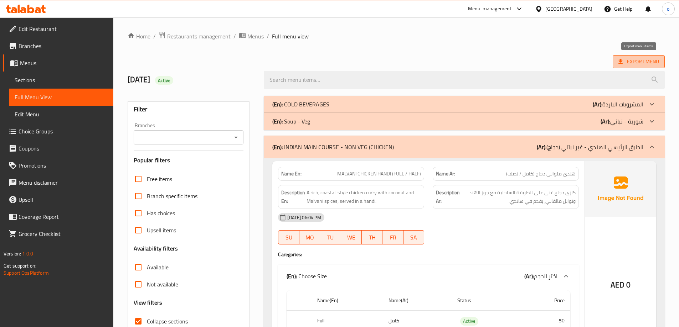
click at [624, 63] on span "Export Menu" at bounding box center [638, 61] width 41 height 9
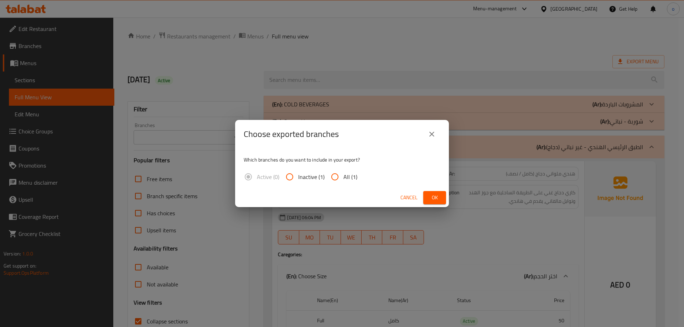
click at [341, 175] on input "All (1)" at bounding box center [334, 176] width 17 height 17
radio input "true"
click at [429, 198] on button "Ok" at bounding box center [434, 197] width 23 height 13
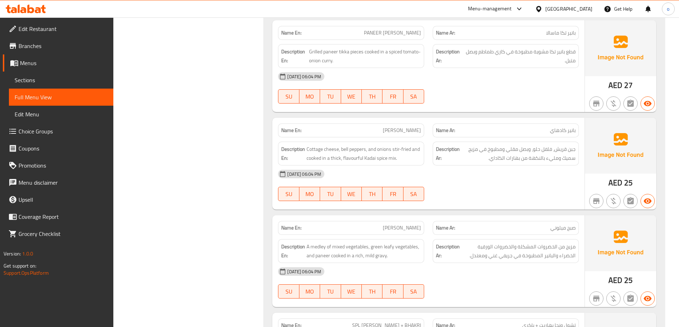
scroll to position [2315, 0]
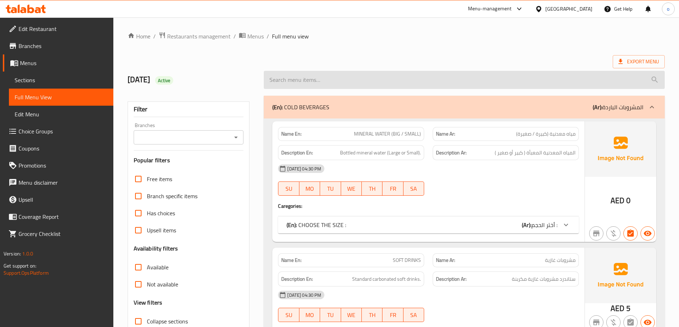
click at [403, 81] on input "search" at bounding box center [464, 80] width 401 height 18
paste input "[PERSON_NAME] (FRY / ROASTED)"
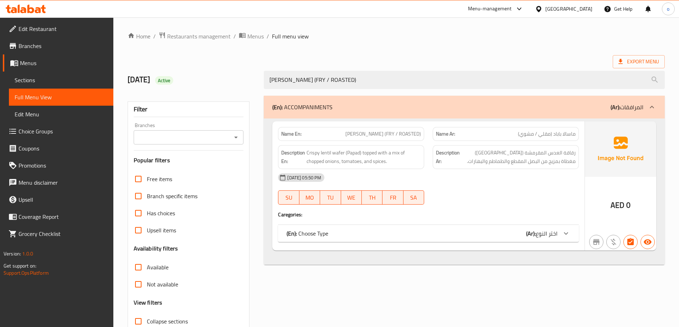
type input "[PERSON_NAME] (FRY / ROASTED)"
click at [45, 62] on span "Menus" at bounding box center [64, 63] width 88 height 9
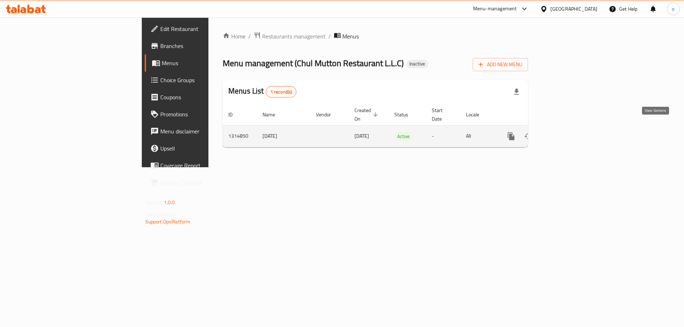
click at [567, 132] on icon "enhanced table" at bounding box center [562, 136] width 9 height 9
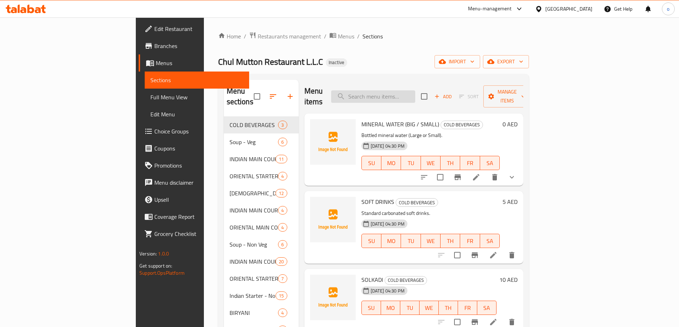
click at [409, 90] on input "search" at bounding box center [373, 96] width 84 height 12
paste input "[PERSON_NAME] (FRY / ROASTED)"
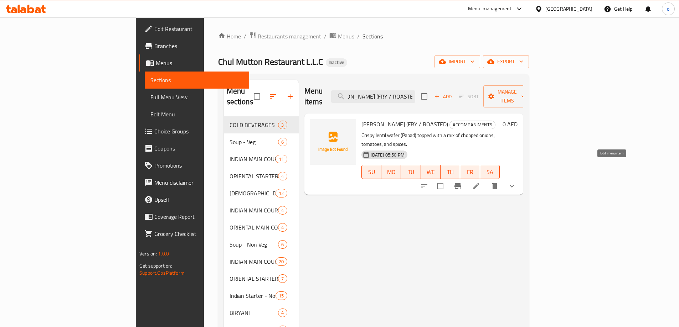
type input "[PERSON_NAME] (FRY / ROASTED)"
click at [480, 182] on icon at bounding box center [476, 186] width 9 height 9
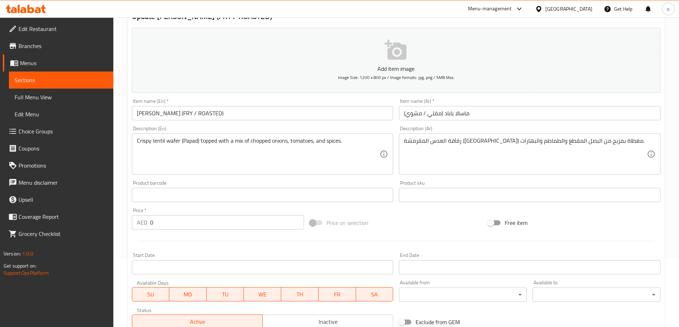
scroll to position [71, 0]
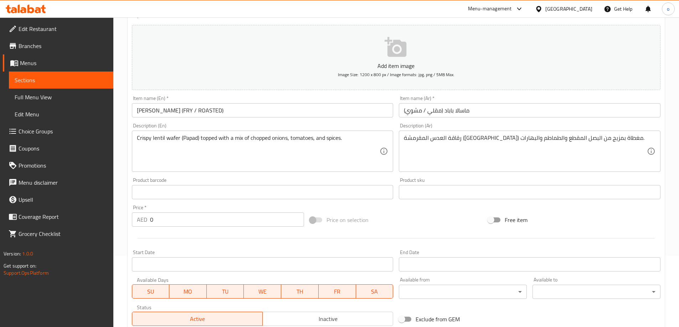
click at [171, 223] on input "0" at bounding box center [227, 220] width 154 height 14
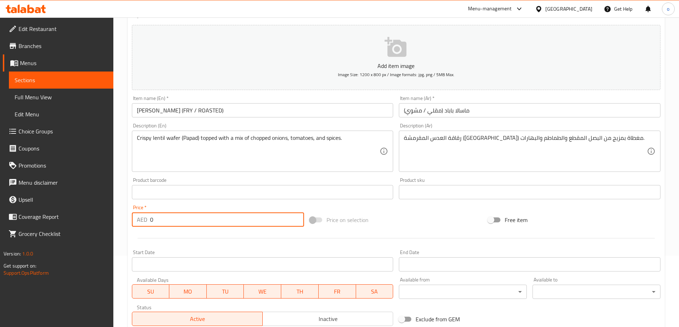
click at [171, 223] on input "0" at bounding box center [227, 220] width 154 height 14
click at [171, 222] on input "0" at bounding box center [227, 220] width 154 height 14
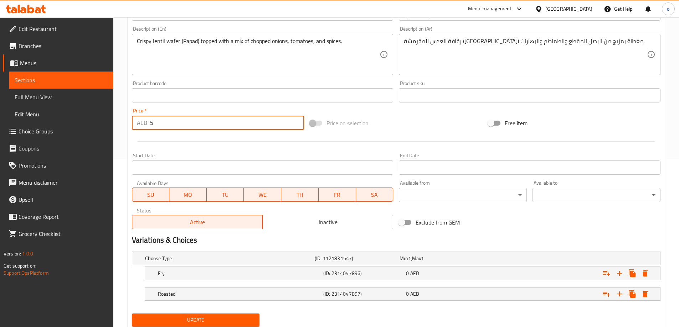
scroll to position [192, 0]
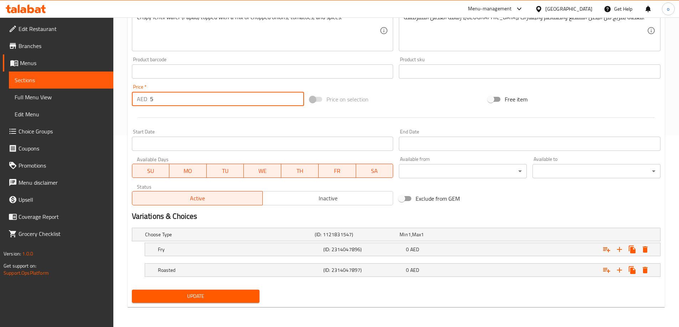
type input "5"
click at [209, 300] on span "Update" at bounding box center [195, 296] width 116 height 9
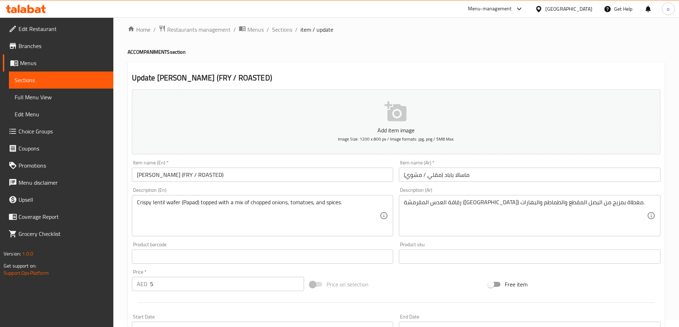
scroll to position [0, 0]
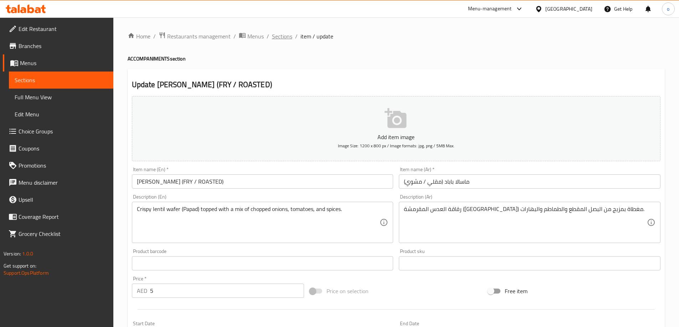
click at [281, 34] on span "Sections" at bounding box center [282, 36] width 20 height 9
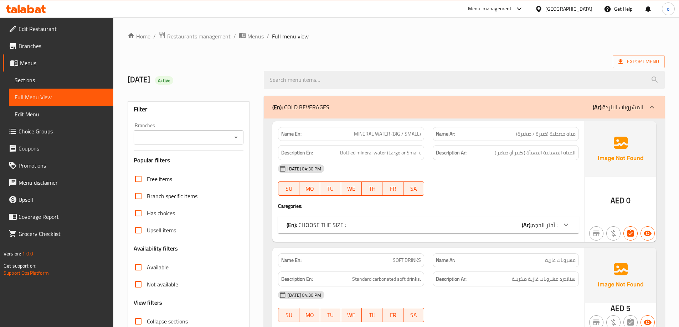
click at [48, 77] on span "Sections" at bounding box center [61, 80] width 93 height 9
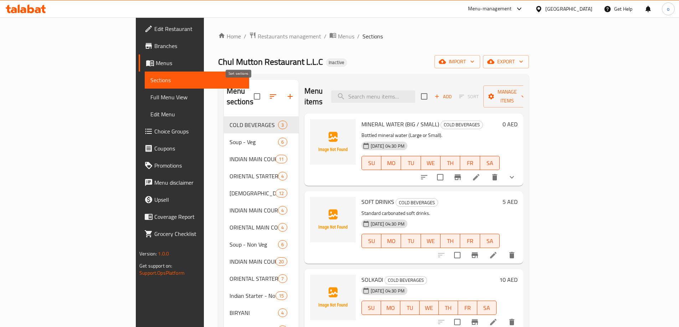
click at [269, 94] on icon "button" at bounding box center [273, 96] width 9 height 9
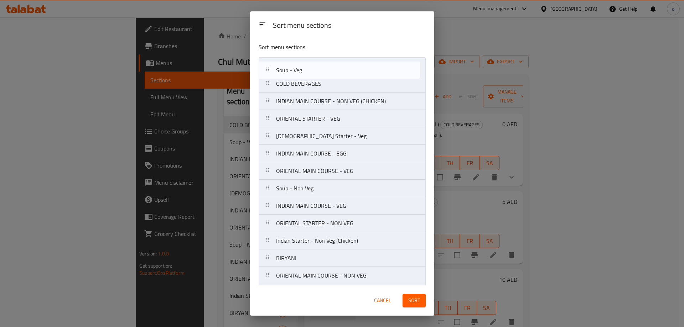
drag, startPoint x: 270, startPoint y: 87, endPoint x: 270, endPoint y: 67, distance: 20.0
click at [270, 67] on nav "COLD BEVERAGES Soup - Veg INDIAN MAIN COURSE - NON VEG (CHICKEN) ORIENTAL START…" at bounding box center [342, 249] width 167 height 385
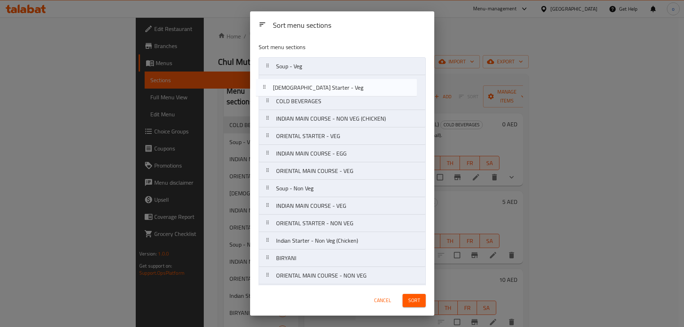
drag, startPoint x: 270, startPoint y: 138, endPoint x: 267, endPoint y: 86, distance: 52.1
click at [267, 86] on nav "Soup - Veg COLD BEVERAGES INDIAN MAIN COURSE - NON VEG (CHICKEN) ORIENTAL START…" at bounding box center [342, 249] width 167 height 385
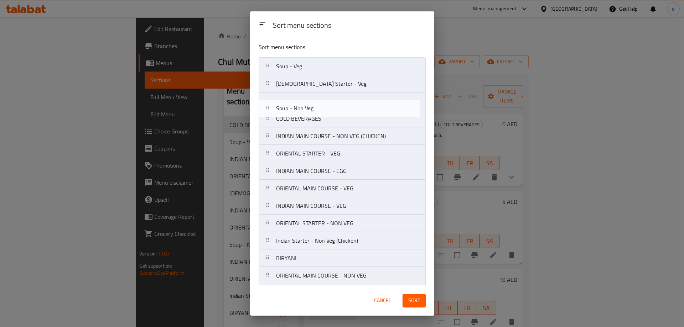
drag, startPoint x: 271, startPoint y: 190, endPoint x: 272, endPoint y: 108, distance: 81.9
click at [272, 108] on nav "Soup - Veg Indian Starter - Veg COLD BEVERAGES INDIAN MAIN COURSE - NON VEG (CH…" at bounding box center [342, 249] width 167 height 385
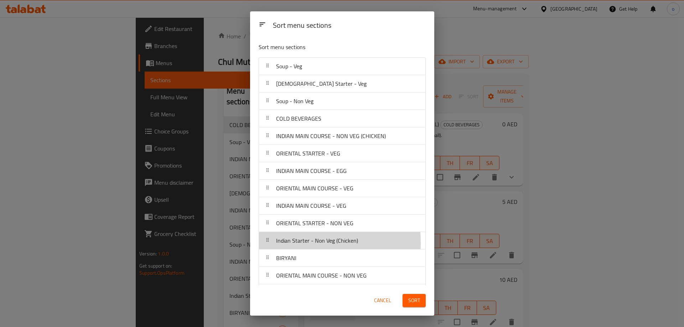
scroll to position [1, 0]
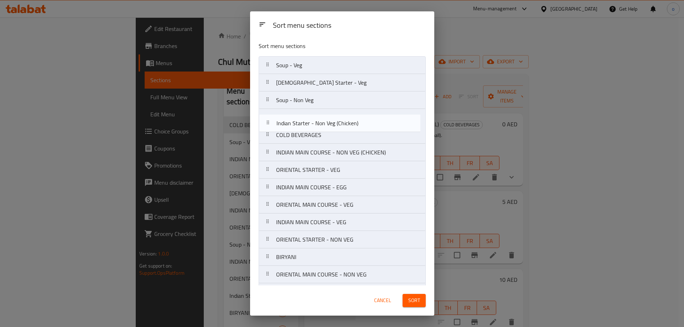
drag, startPoint x: 274, startPoint y: 243, endPoint x: 274, endPoint y: 123, distance: 120.4
click at [274, 123] on nav "Soup - Veg Indian Starter - Veg Soup - Non Veg COLD BEVERAGES INDIAN MAIN COURS…" at bounding box center [342, 248] width 167 height 385
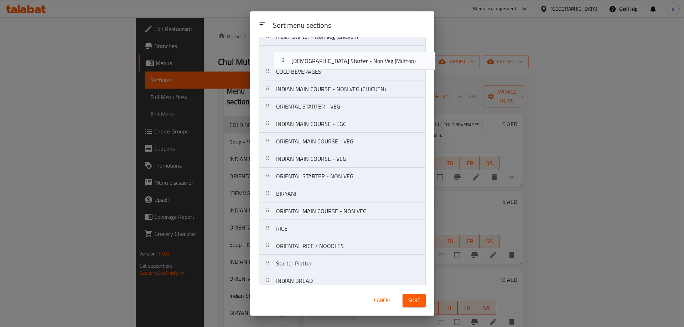
scroll to position [32, 0]
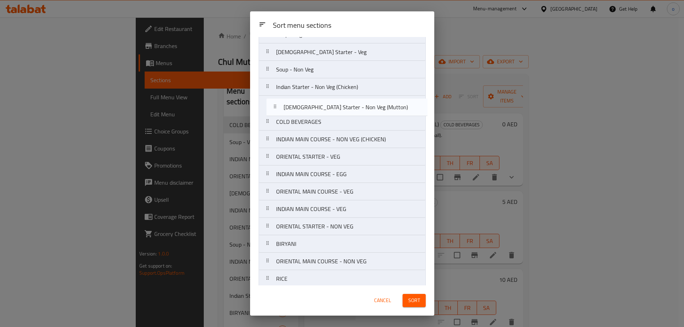
drag, startPoint x: 268, startPoint y: 136, endPoint x: 277, endPoint y: 106, distance: 31.6
click at [277, 106] on nav "Soup - Veg Indian Starter - Veg Soup - Non Veg Indian Starter - Non Veg (Chicke…" at bounding box center [342, 218] width 167 height 385
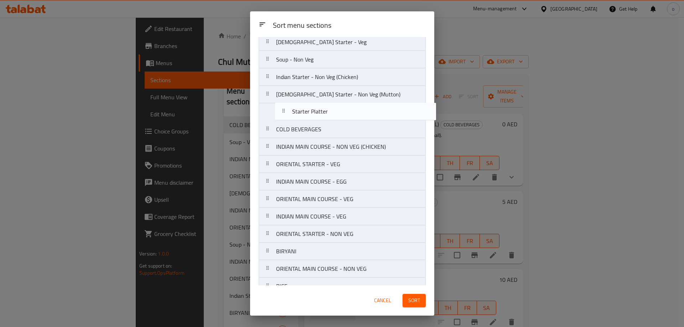
scroll to position [41, 0]
drag, startPoint x: 311, startPoint y: 186, endPoint x: 318, endPoint y: 116, distance: 70.2
click at [318, 116] on nav "Soup - Veg Indian Starter - Veg Soup - Non Veg Indian Starter - Non Veg (Chicke…" at bounding box center [342, 208] width 167 height 385
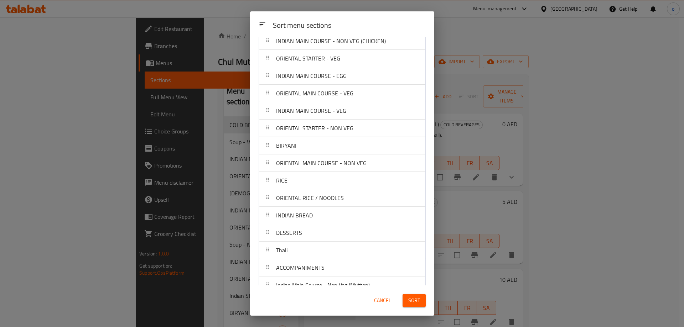
scroll to position [159, 0]
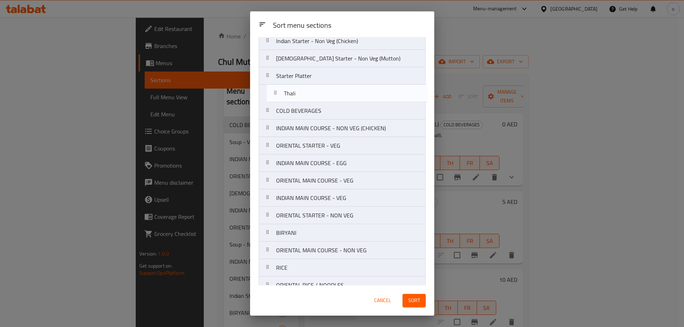
drag, startPoint x: 289, startPoint y: 240, endPoint x: 296, endPoint y: 95, distance: 145.2
click at [296, 95] on nav "Soup - Veg Indian Starter - Veg Soup - Non Veg Indian Starter - Non Veg (Chicke…" at bounding box center [342, 172] width 167 height 385
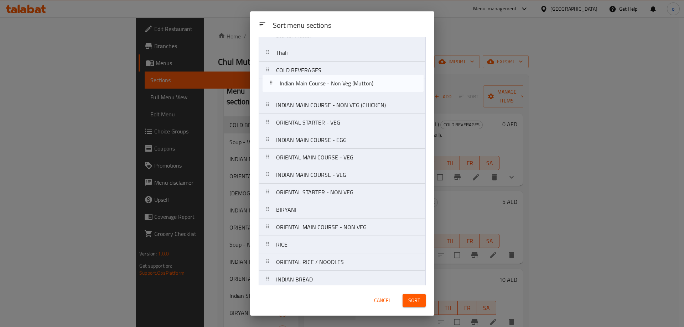
scroll to position [113, 0]
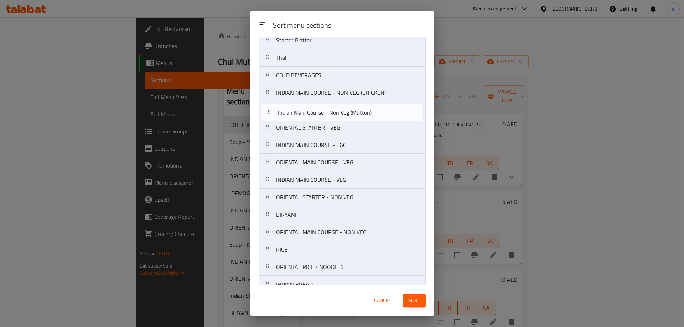
drag, startPoint x: 340, startPoint y: 273, endPoint x: 342, endPoint y: 105, distance: 168.1
click at [342, 105] on nav "Soup - Veg Indian Starter - Veg Soup - Non Veg Indian Starter - Non Veg (Chicke…" at bounding box center [342, 136] width 167 height 385
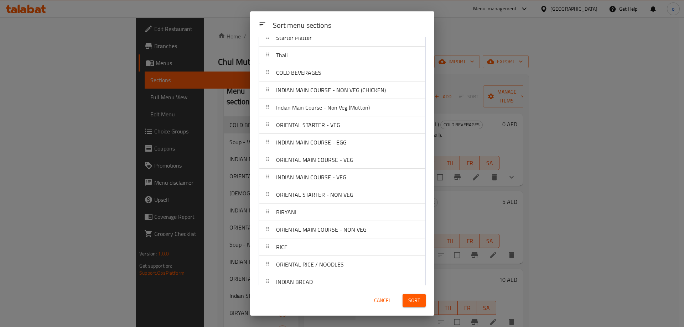
scroll to position [52, 0]
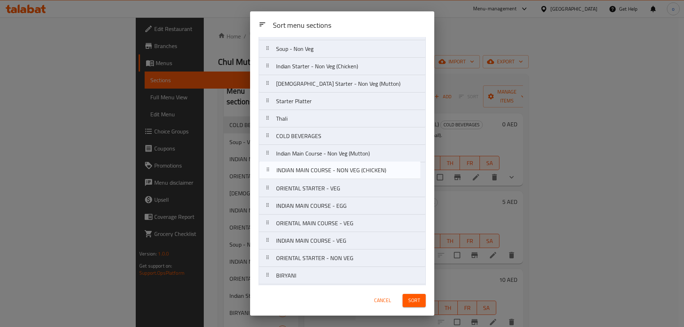
drag, startPoint x: 324, startPoint y: 159, endPoint x: 324, endPoint y: 177, distance: 18.9
click at [324, 177] on nav "Soup - Veg Indian Starter - Veg Soup - Non Veg Indian Starter - Non Veg (Chicke…" at bounding box center [342, 197] width 167 height 385
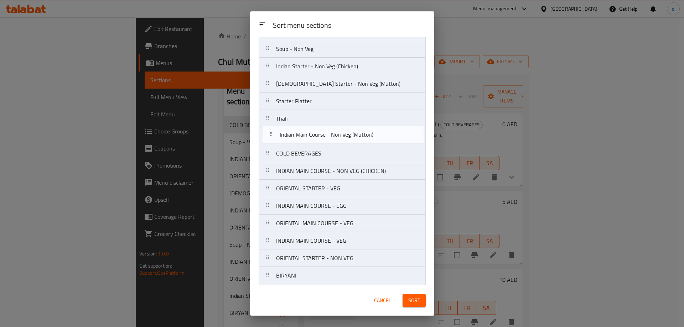
drag, startPoint x: 301, startPoint y: 156, endPoint x: 307, endPoint y: 137, distance: 19.7
click at [307, 137] on nav "Soup - Veg Indian Starter - Veg Soup - Non Veg Indian Starter - Non Veg (Chicke…" at bounding box center [342, 197] width 167 height 385
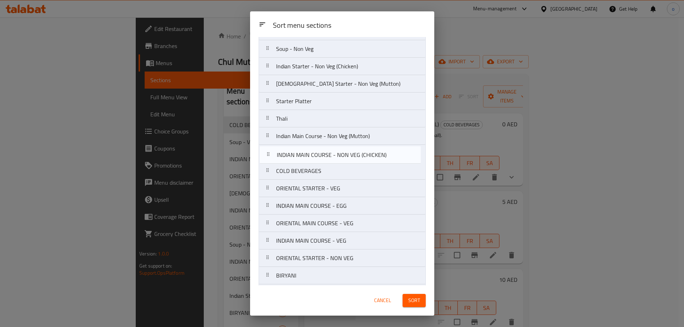
drag, startPoint x: 316, startPoint y: 175, endPoint x: 317, endPoint y: 154, distance: 20.7
click at [317, 154] on nav "Soup - Veg Indian Starter - Veg Soup - Non Veg Indian Starter - Non Veg (Chicke…" at bounding box center [342, 197] width 167 height 385
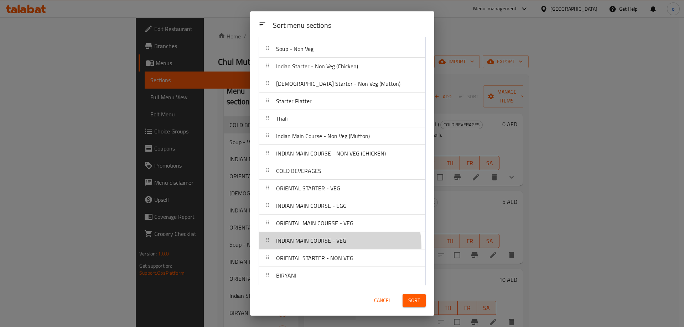
click at [329, 247] on div "INDIAN MAIN COURSE - VEG" at bounding box center [311, 240] width 76 height 17
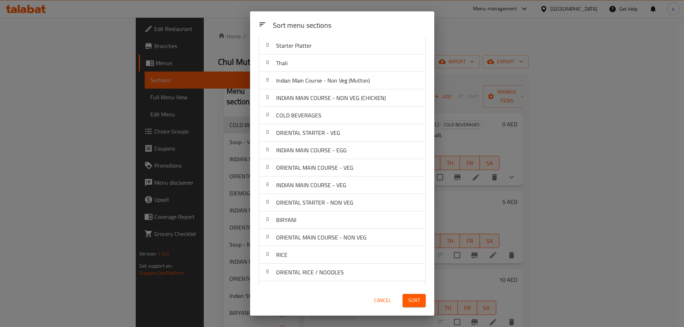
scroll to position [124, 0]
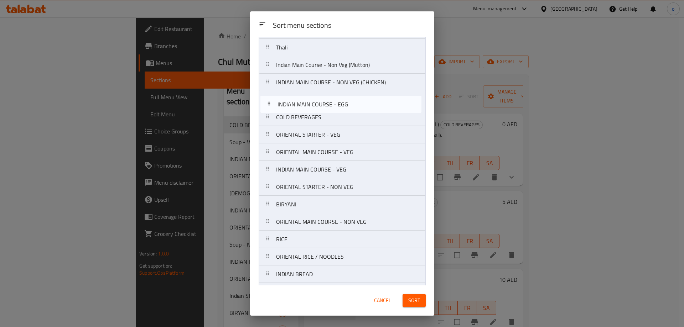
drag, startPoint x: 323, startPoint y: 137, endPoint x: 326, endPoint y: 105, distance: 32.6
click at [326, 105] on nav "Soup - Veg Indian Starter - Veg Soup - Non Veg Indian Starter - Non Veg (Chicke…" at bounding box center [342, 126] width 167 height 385
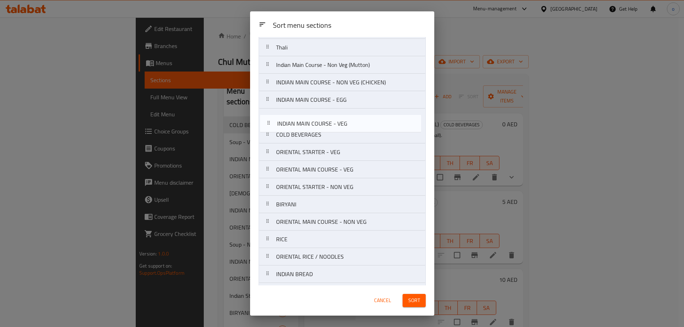
drag, startPoint x: 323, startPoint y: 172, endPoint x: 324, endPoint y: 123, distance: 49.5
click at [324, 123] on nav "Soup - Veg Indian Starter - Veg Soup - Non Veg Indian Starter - Non Veg (Chicke…" at bounding box center [342, 126] width 167 height 385
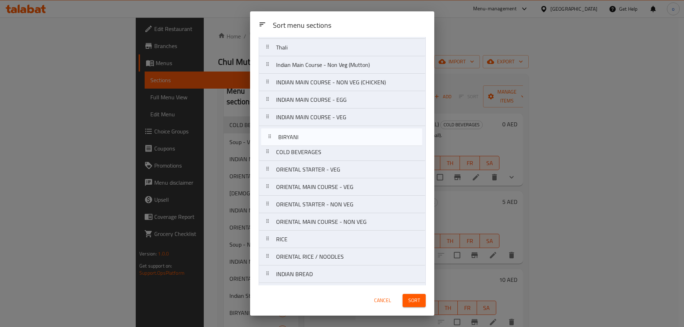
drag, startPoint x: 300, startPoint y: 208, endPoint x: 302, endPoint y: 139, distance: 69.1
click at [302, 139] on nav "Soup - Veg Indian Starter - Veg Soup - Non Veg Indian Starter - Non Veg (Chicke…" at bounding box center [342, 126] width 167 height 385
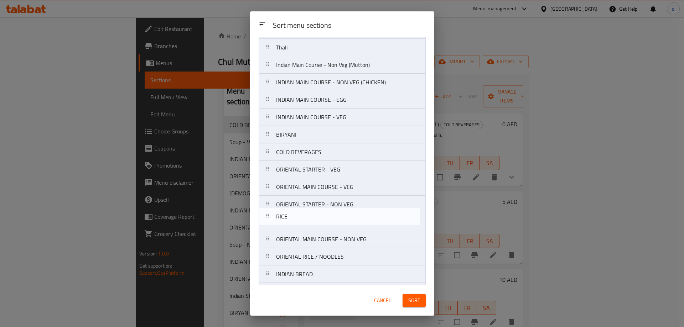
scroll to position [125, 0]
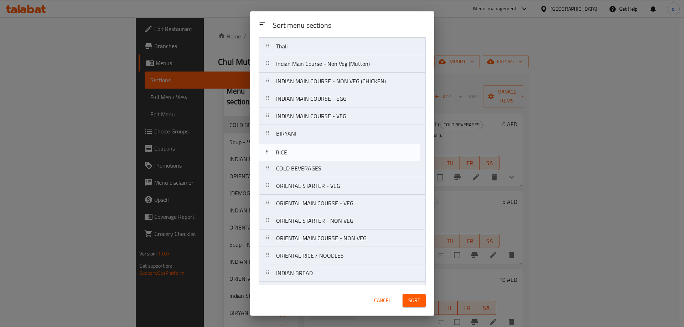
drag, startPoint x: 337, startPoint y: 244, endPoint x: 337, endPoint y: 156, distance: 88.7
click at [337, 156] on nav "Soup - Veg Indian Starter - Veg Soup - Non Veg Indian Starter - Non Veg (Chicke…" at bounding box center [342, 125] width 167 height 385
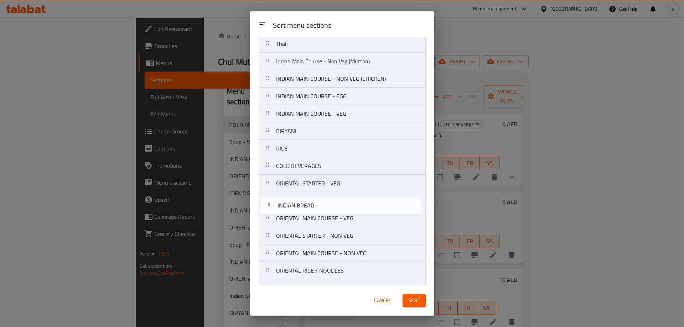
scroll to position [128, 0]
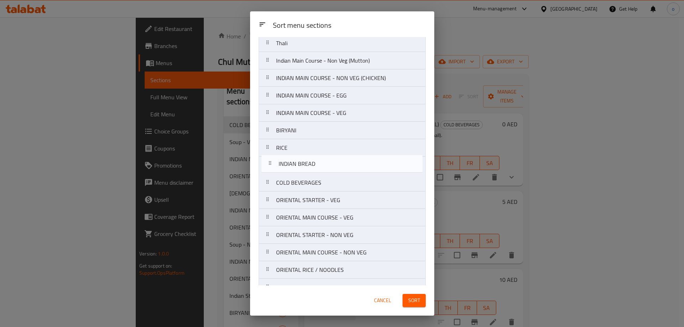
drag, startPoint x: 337, startPoint y: 279, endPoint x: 340, endPoint y: 169, distance: 109.4
click at [340, 169] on nav "Soup - Veg Indian Starter - Veg Soup - Non Veg Indian Starter - Non Veg (Chicke…" at bounding box center [342, 121] width 167 height 385
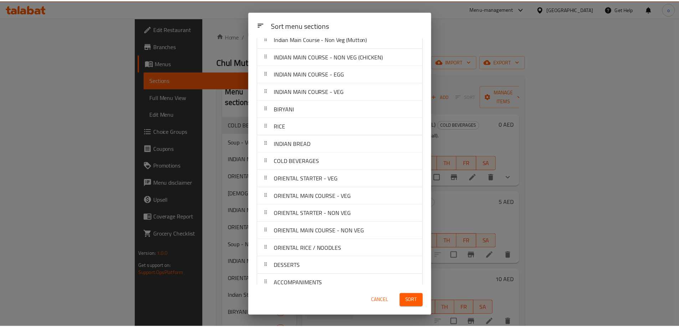
scroll to position [159, 0]
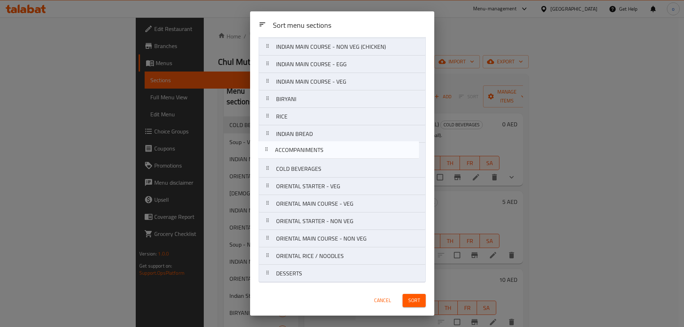
drag, startPoint x: 329, startPoint y: 276, endPoint x: 329, endPoint y: 144, distance: 132.5
click at [329, 144] on nav "Soup - Veg Indian Starter - Veg Soup - Non Veg Indian Starter - Non Veg (Chicke…" at bounding box center [342, 90] width 167 height 385
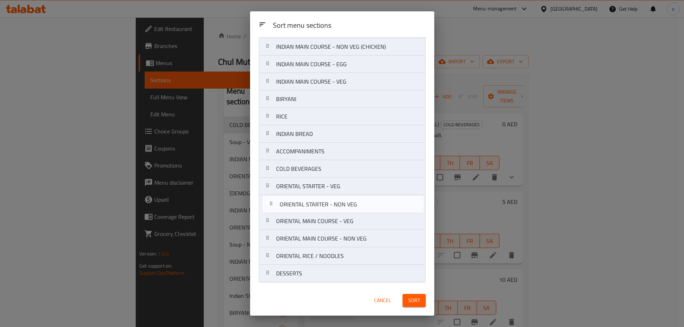
drag, startPoint x: 347, startPoint y: 224, endPoint x: 352, endPoint y: 205, distance: 19.4
click at [352, 205] on nav "Soup - Veg Indian Starter - Veg Soup - Non Veg Indian Starter - Non Veg (Chicke…" at bounding box center [342, 90] width 167 height 385
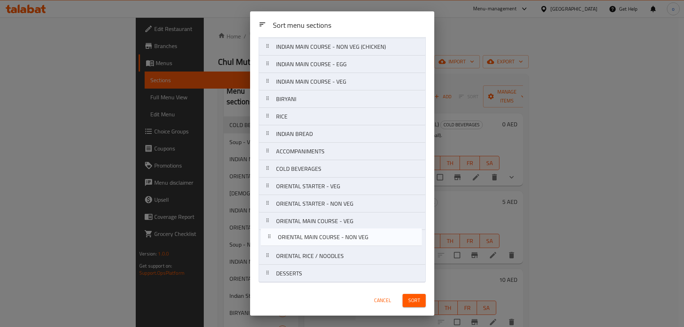
drag, startPoint x: 310, startPoint y: 245, endPoint x: 314, endPoint y: 243, distance: 3.8
click at [314, 243] on nav "Soup - Veg Indian Starter - Veg Soup - Non Veg Indian Starter - Non Veg (Chicke…" at bounding box center [342, 90] width 167 height 385
click at [334, 220] on nav "Soup - Veg Indian Starter - Veg Soup - Non Veg Indian Starter - Non Veg (Chicke…" at bounding box center [342, 90] width 167 height 385
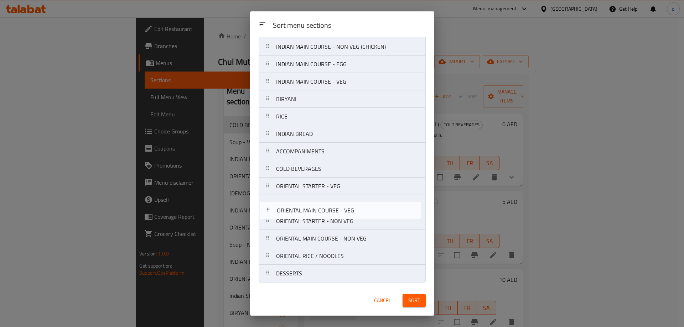
drag, startPoint x: 338, startPoint y: 227, endPoint x: 341, endPoint y: 213, distance: 14.2
click at [341, 213] on nav "Soup - Veg Indian Starter - Veg Soup - Non Veg Indian Starter - Non Veg (Chicke…" at bounding box center [342, 90] width 167 height 385
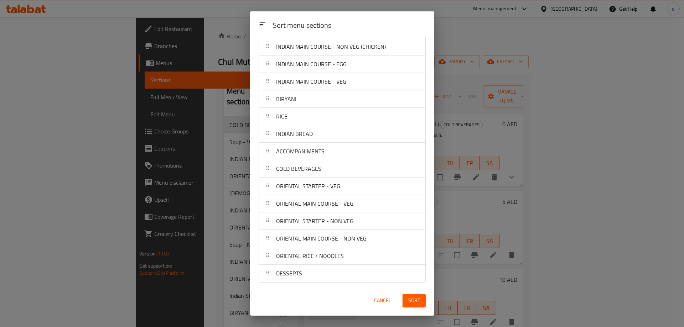
click at [414, 299] on span "Sort" at bounding box center [414, 300] width 12 height 9
